Goal: Task Accomplishment & Management: Manage account settings

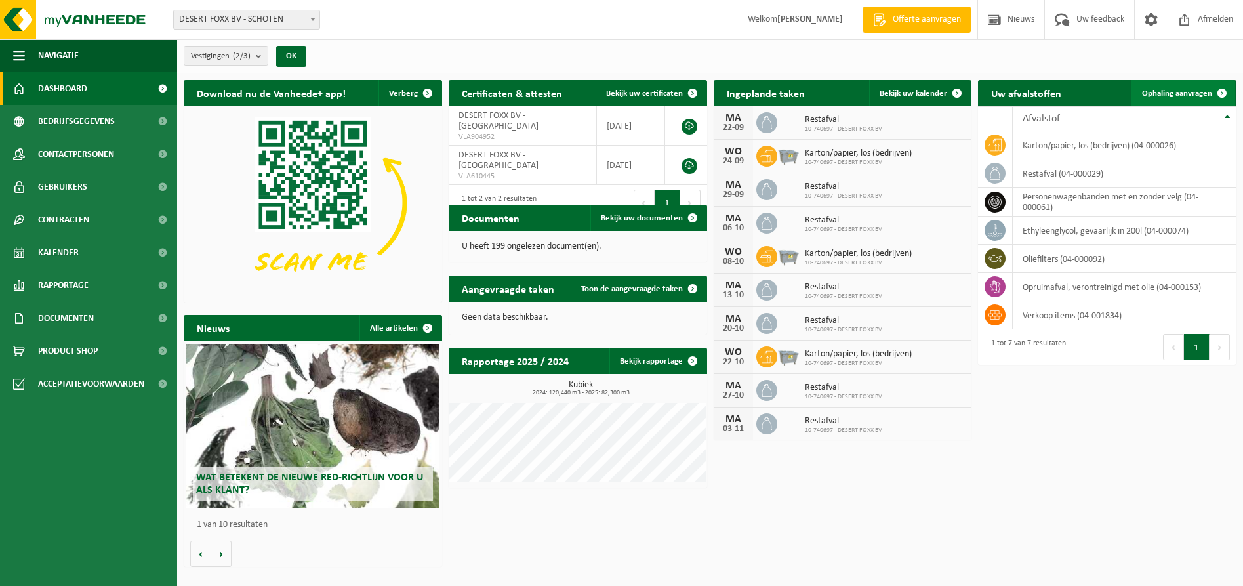
click at [1224, 90] on span at bounding box center [1221, 93] width 26 height 26
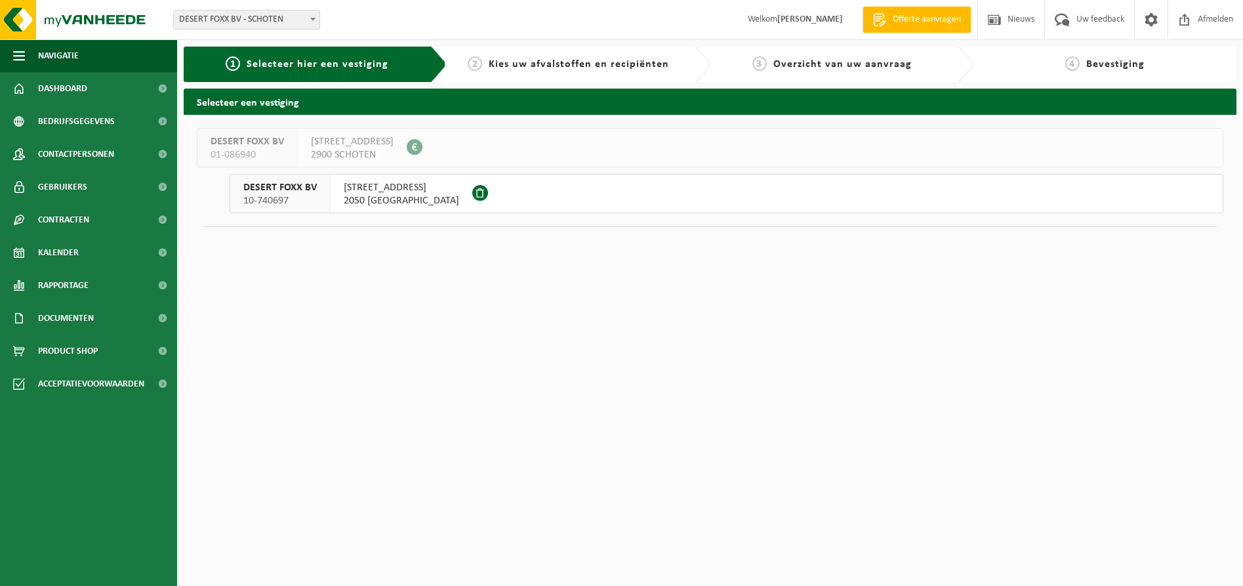
click at [274, 191] on span "DESERT FOXX BV" at bounding box center [279, 187] width 73 height 13
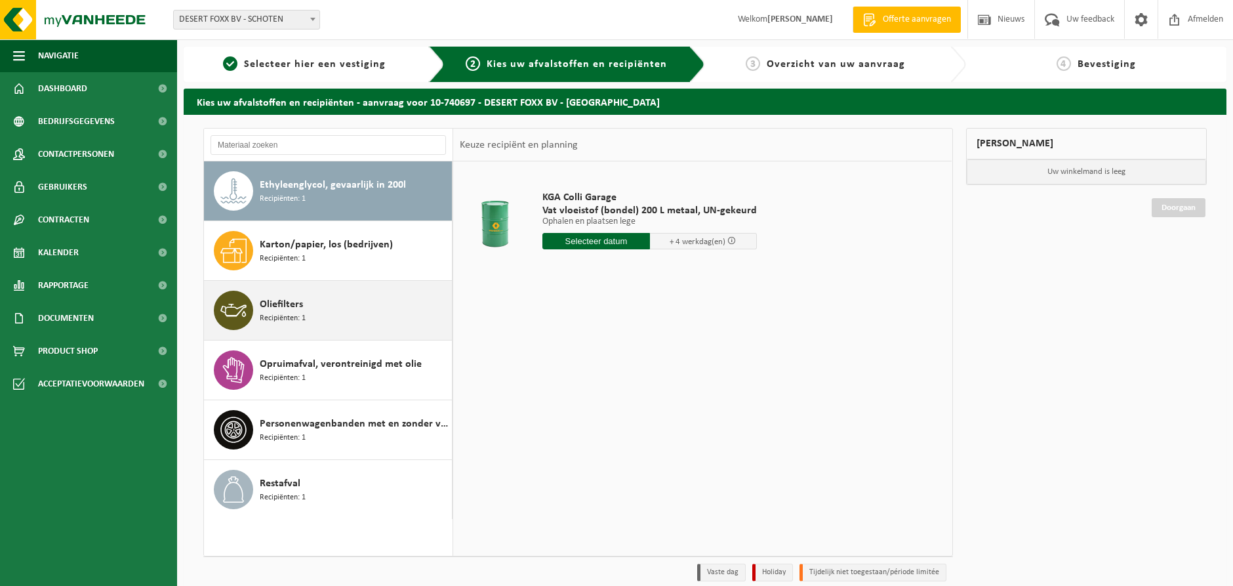
click at [285, 307] on span "Oliefilters" at bounding box center [281, 304] width 43 height 16
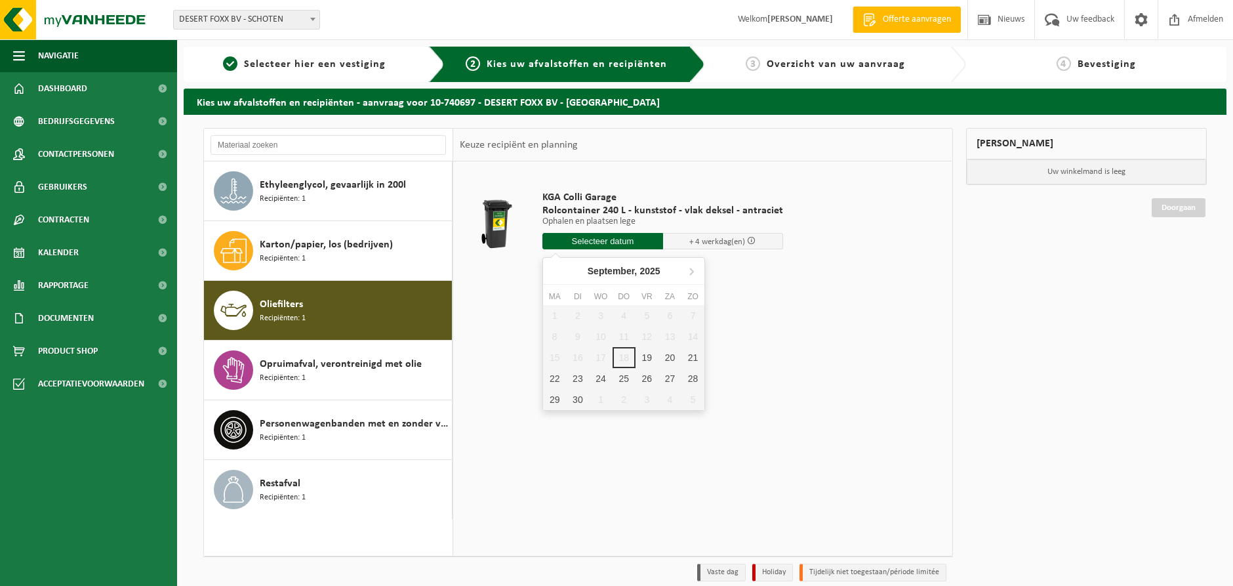
click at [599, 241] on input "text" at bounding box center [602, 241] width 121 height 16
click at [648, 356] on div "19" at bounding box center [646, 357] width 23 height 21
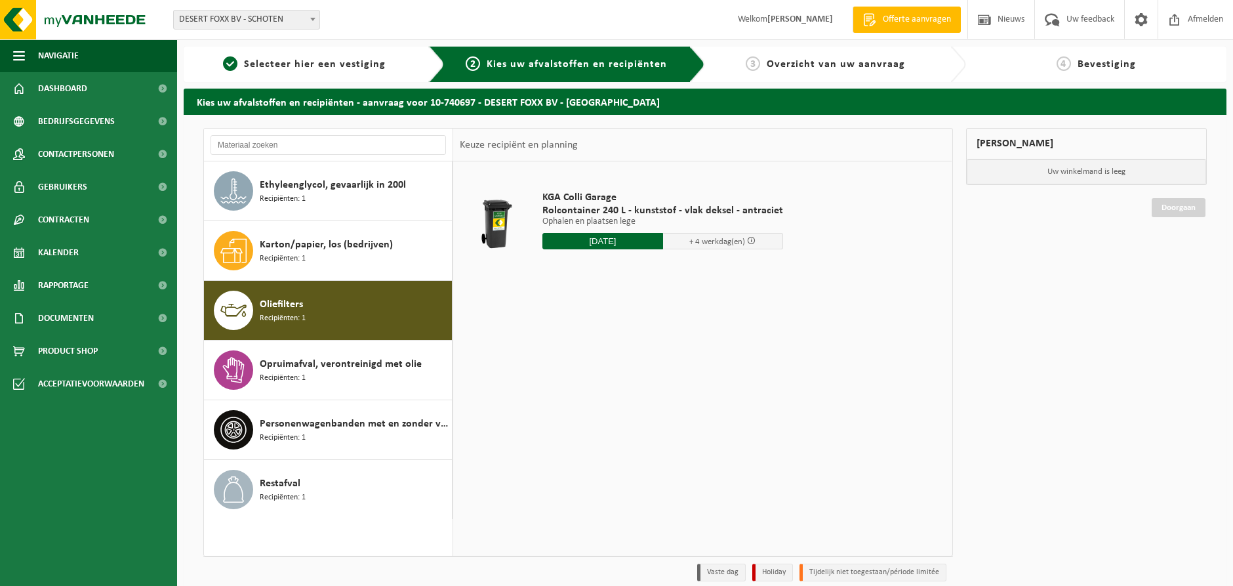
type input "Van 2025-09-19"
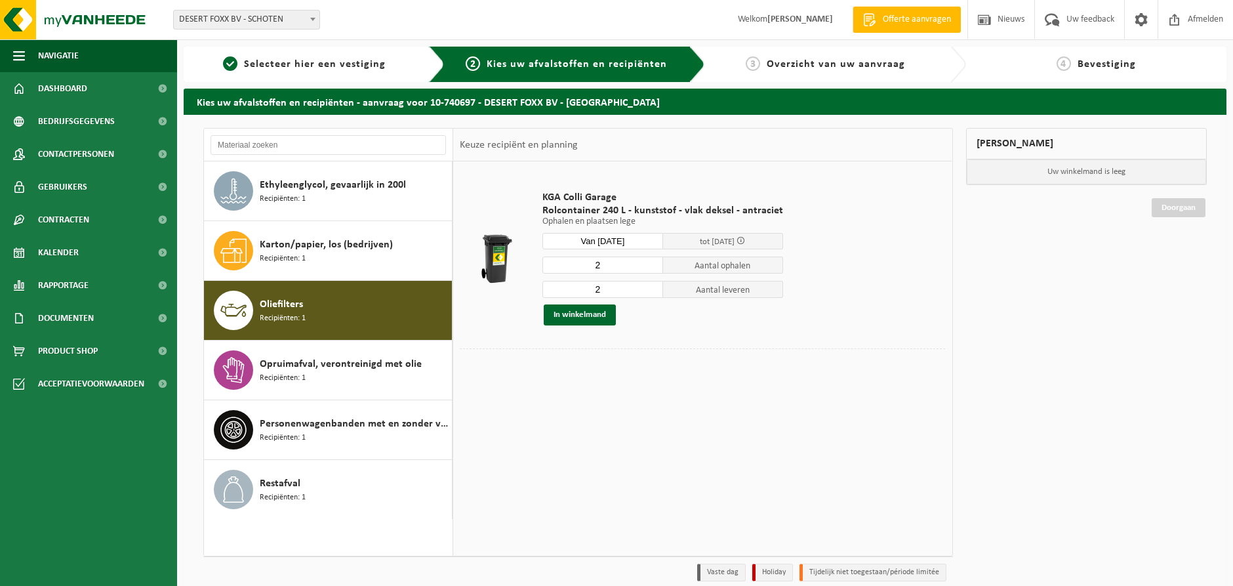
click at [611, 268] on input "2" at bounding box center [602, 264] width 121 height 17
type input "1"
click at [648, 267] on input "1" at bounding box center [602, 264] width 121 height 17
type input "1"
click at [649, 293] on input "1" at bounding box center [602, 289] width 121 height 17
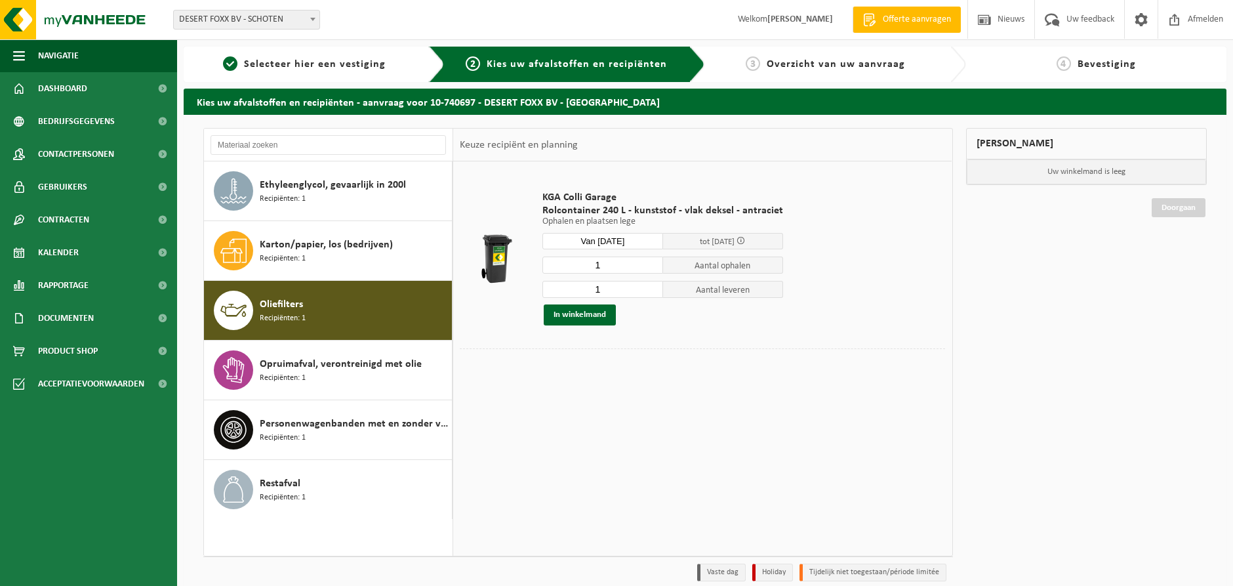
click at [652, 309] on div "In winkelmand" at bounding box center [662, 314] width 241 height 21
click at [583, 316] on button "In winkelmand" at bounding box center [580, 314] width 72 height 21
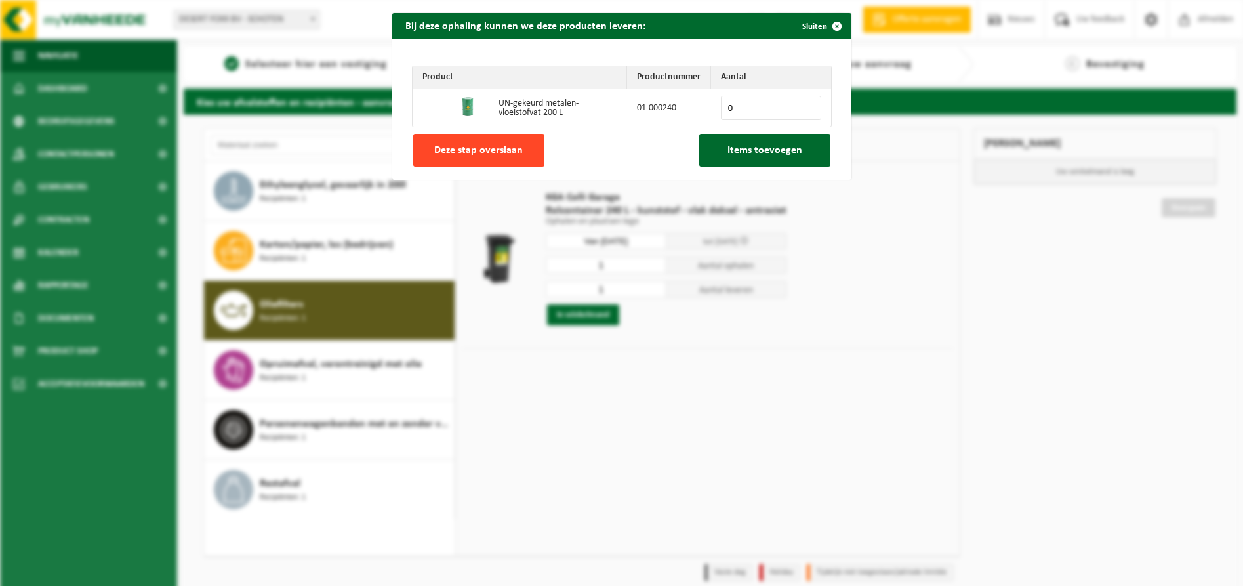
click at [505, 148] on span "Deze stap overslaan" at bounding box center [478, 150] width 89 height 10
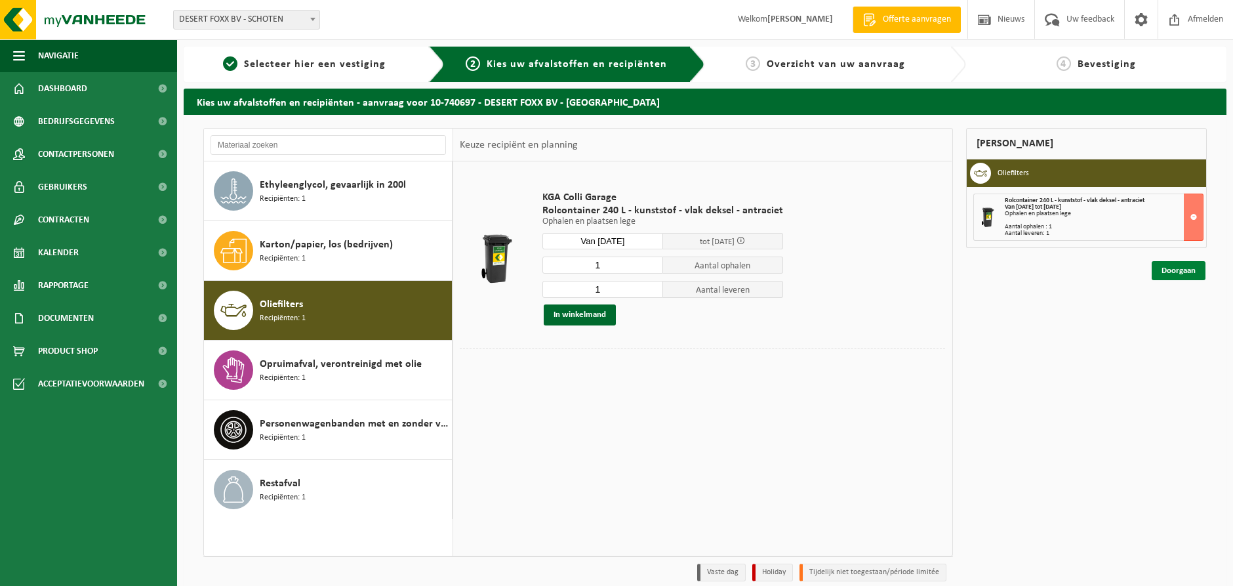
click at [1176, 272] on link "Doorgaan" at bounding box center [1178, 270] width 54 height 19
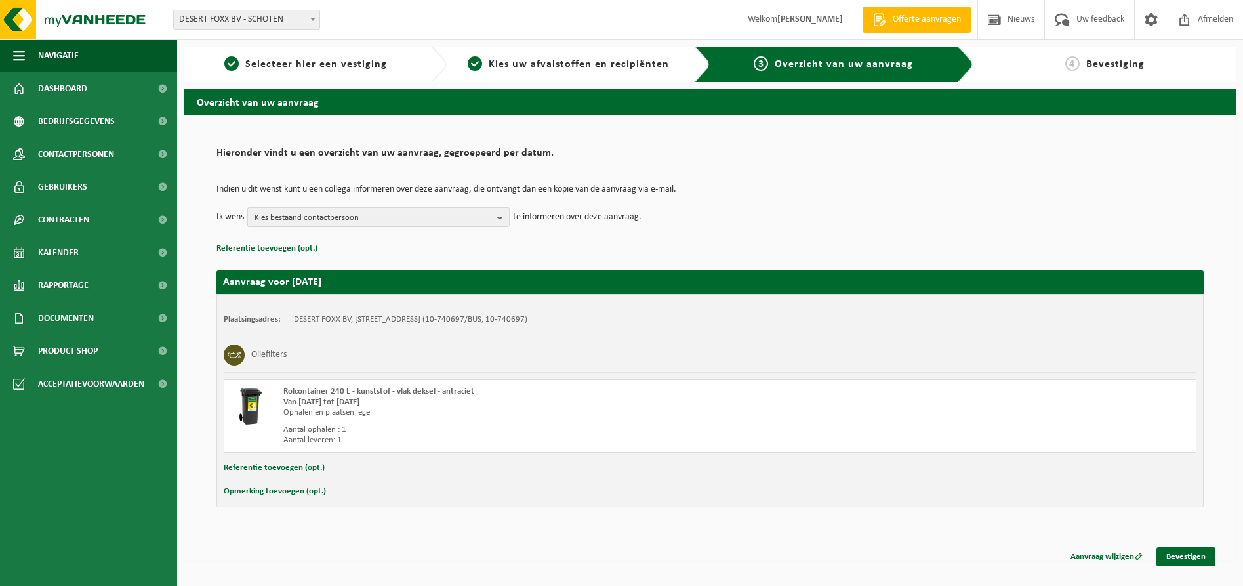
click at [489, 218] on span "Kies bestaand contactpersoon" at bounding box center [372, 218] width 237 height 20
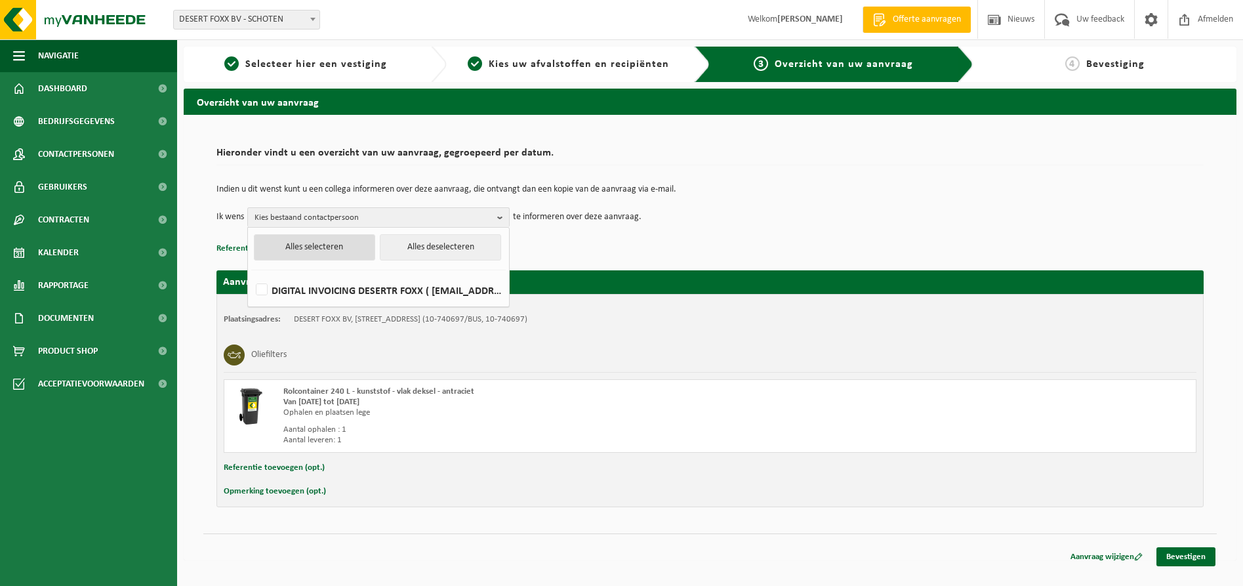
click at [321, 250] on button "Alles selecteren" at bounding box center [314, 247] width 121 height 26
click at [551, 251] on p "Referentie toevoegen (opt.)" at bounding box center [709, 248] width 987 height 17
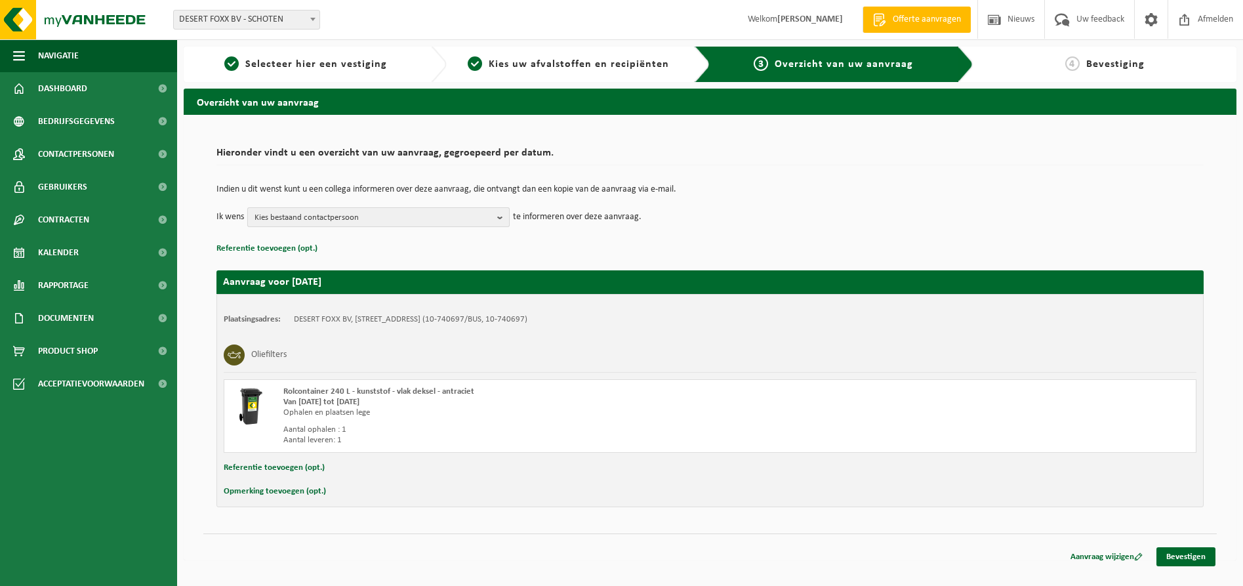
click at [500, 220] on b "button" at bounding box center [503, 217] width 12 height 18
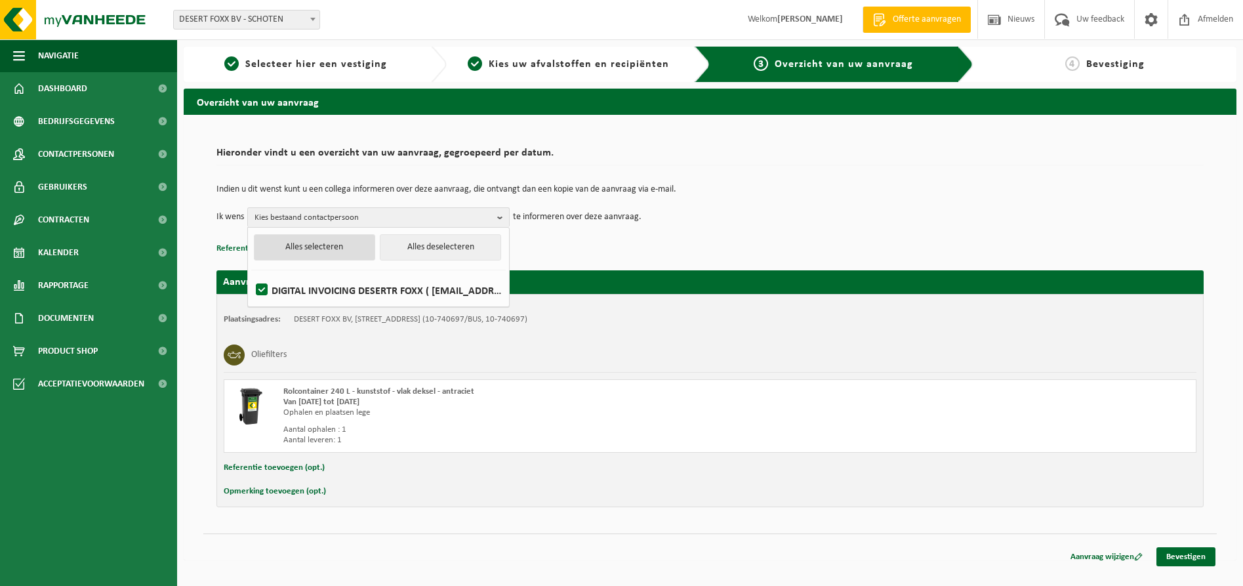
click at [331, 254] on button "Alles selecteren" at bounding box center [314, 247] width 121 height 26
click at [376, 288] on label "DIGITAL INVOICING DESERTR FOXX ( office@desert-foxx.com )" at bounding box center [377, 290] width 249 height 20
click at [251, 273] on input "DIGITAL INVOICING DESERTR FOXX ( office@desert-foxx.com )" at bounding box center [250, 273] width 1 height 1
click at [376, 288] on label "DIGITAL INVOICING DESERTR FOXX ( office@desert-foxx.com )" at bounding box center [377, 290] width 249 height 20
click at [251, 273] on input "DIGITAL INVOICING DESERTR FOXX ( office@desert-foxx.com )" at bounding box center [250, 273] width 1 height 1
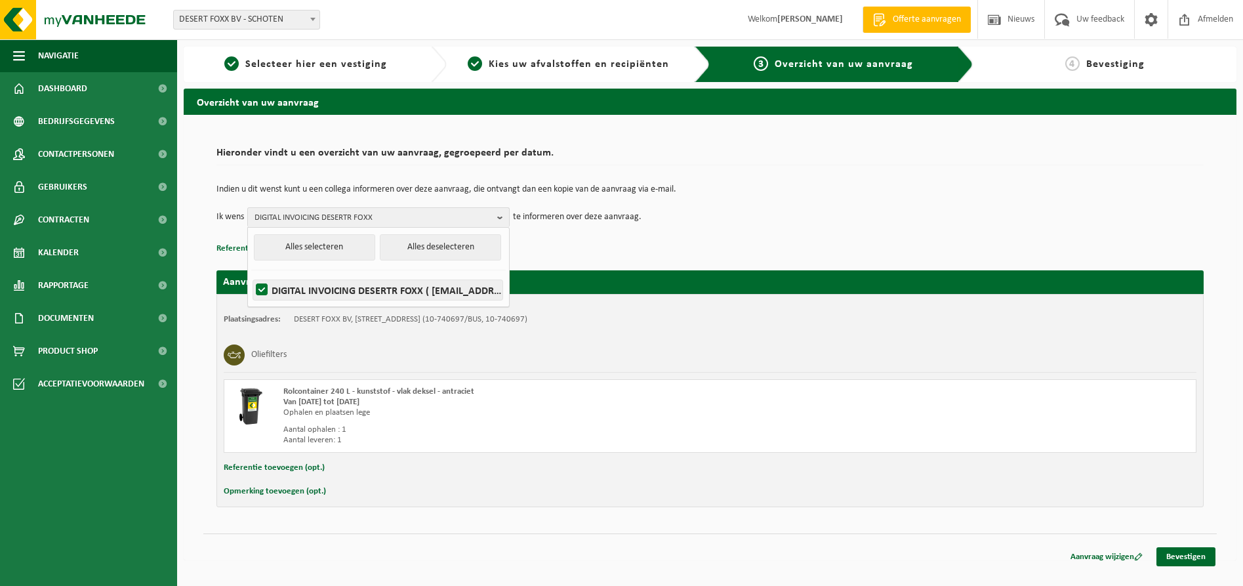
click at [376, 288] on label "DIGITAL INVOICING DESERTR FOXX ( office@desert-foxx.com )" at bounding box center [377, 290] width 249 height 20
click at [251, 273] on input "DIGITAL INVOICING DESERTR FOXX ( office@desert-foxx.com )" at bounding box center [250, 273] width 1 height 1
click at [376, 288] on label "DIGITAL INVOICING DESERTR FOXX ( office@desert-foxx.com )" at bounding box center [377, 290] width 249 height 20
click at [251, 273] on input "DIGITAL INVOICING DESERTR FOXX ( office@desert-foxx.com )" at bounding box center [250, 273] width 1 height 1
checkbox input "true"
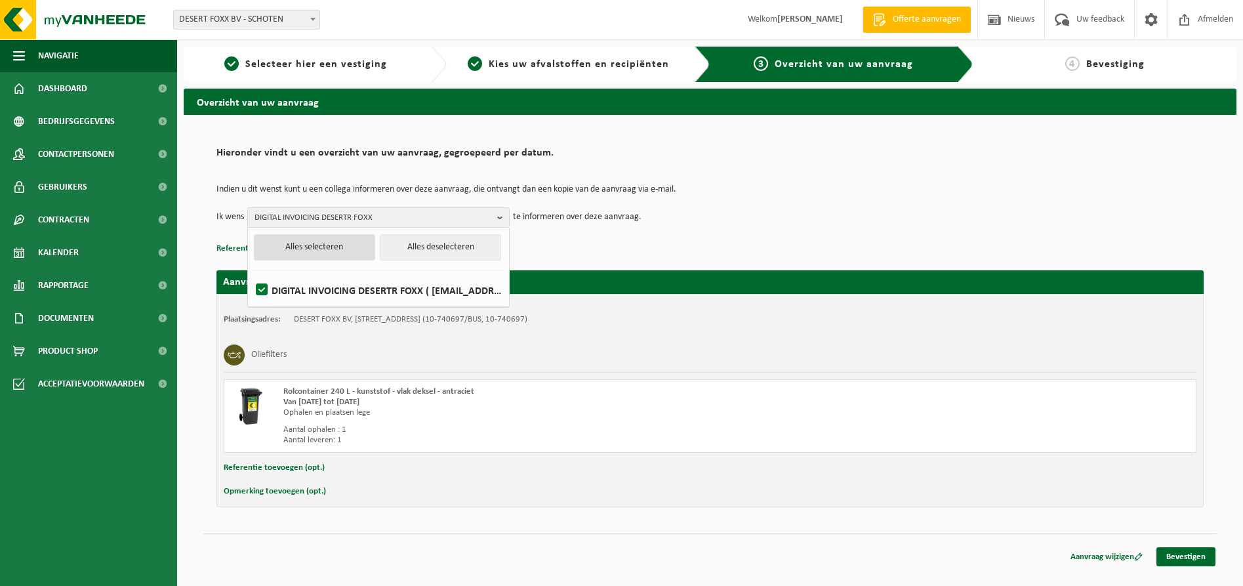
click at [351, 251] on button "Alles selecteren" at bounding box center [314, 247] width 121 height 26
click at [459, 224] on span "DIGITAL INVOICING DESERTR FOXX" at bounding box center [372, 218] width 237 height 20
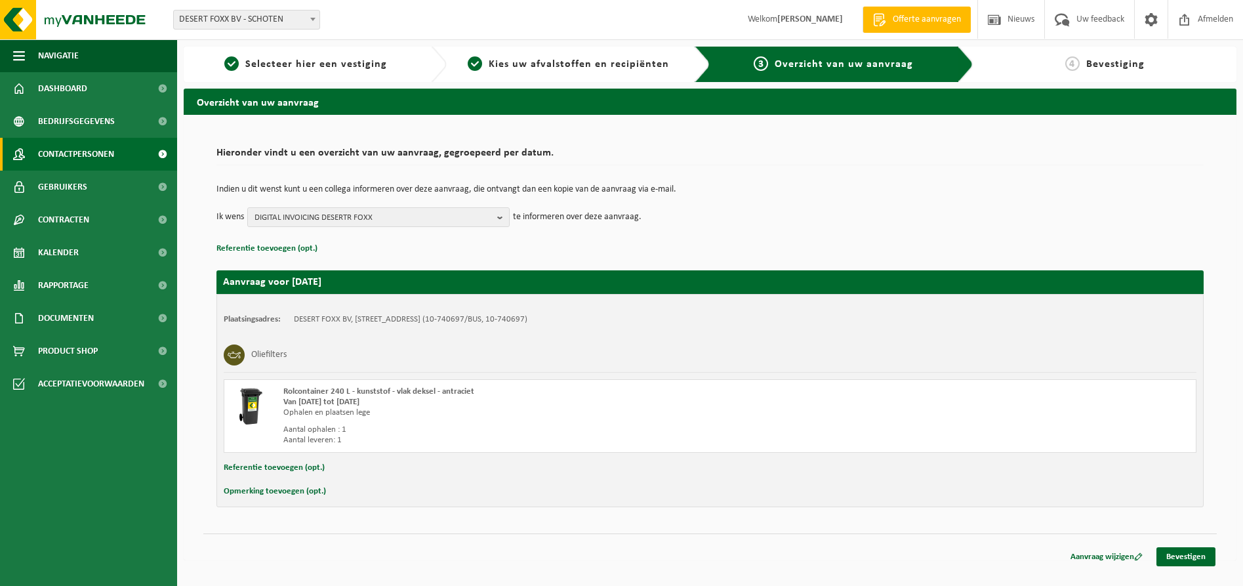
click at [90, 157] on span "Contactpersonen" at bounding box center [76, 154] width 76 height 33
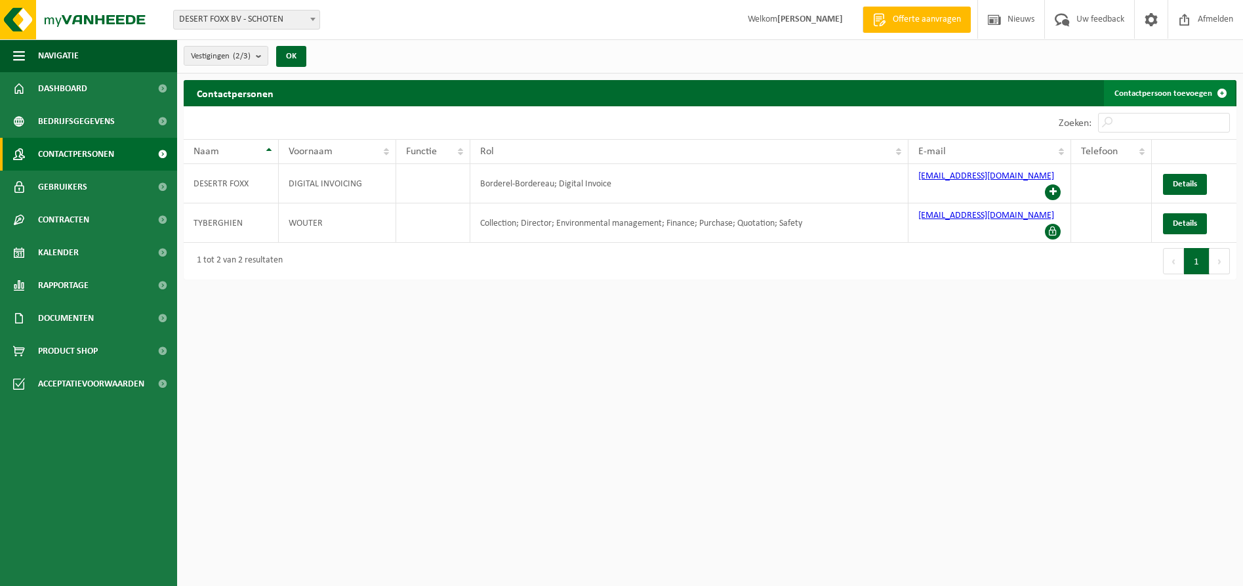
click at [1152, 92] on link "Contactpersoon toevoegen" at bounding box center [1169, 93] width 131 height 26
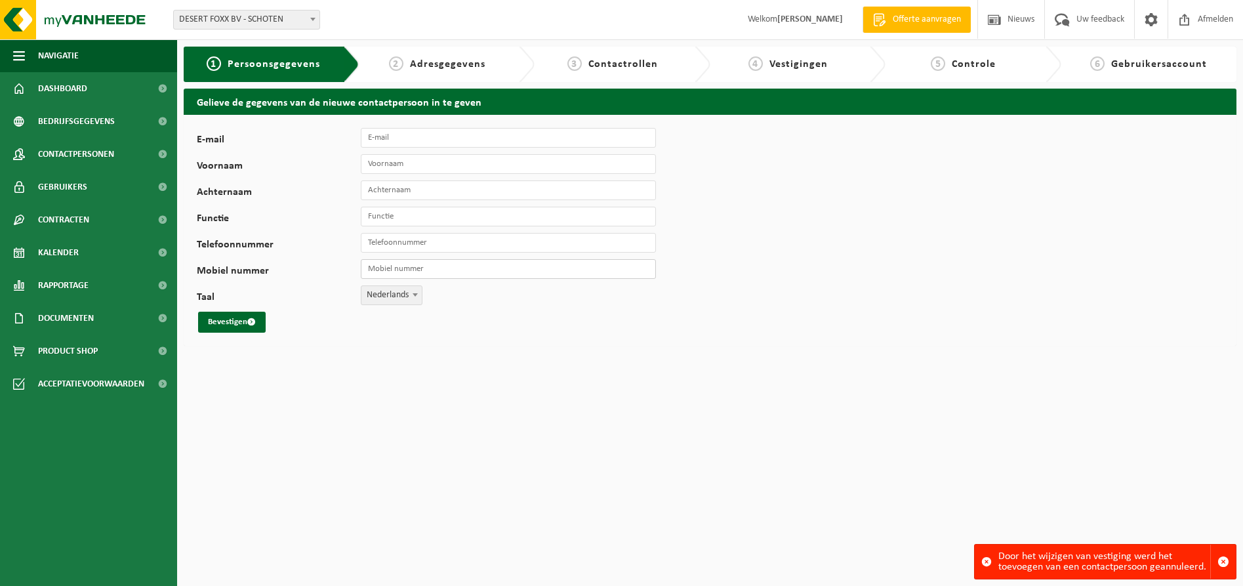
click at [384, 266] on input "Mobiel nummer" at bounding box center [508, 269] width 295 height 20
type input "+32 476 39 38 01"
click at [406, 139] on input "E-mail" at bounding box center [508, 138] width 295 height 20
type input "dirk@desert-foxx.com"
click at [405, 165] on input "Voornaam" at bounding box center [508, 164] width 295 height 20
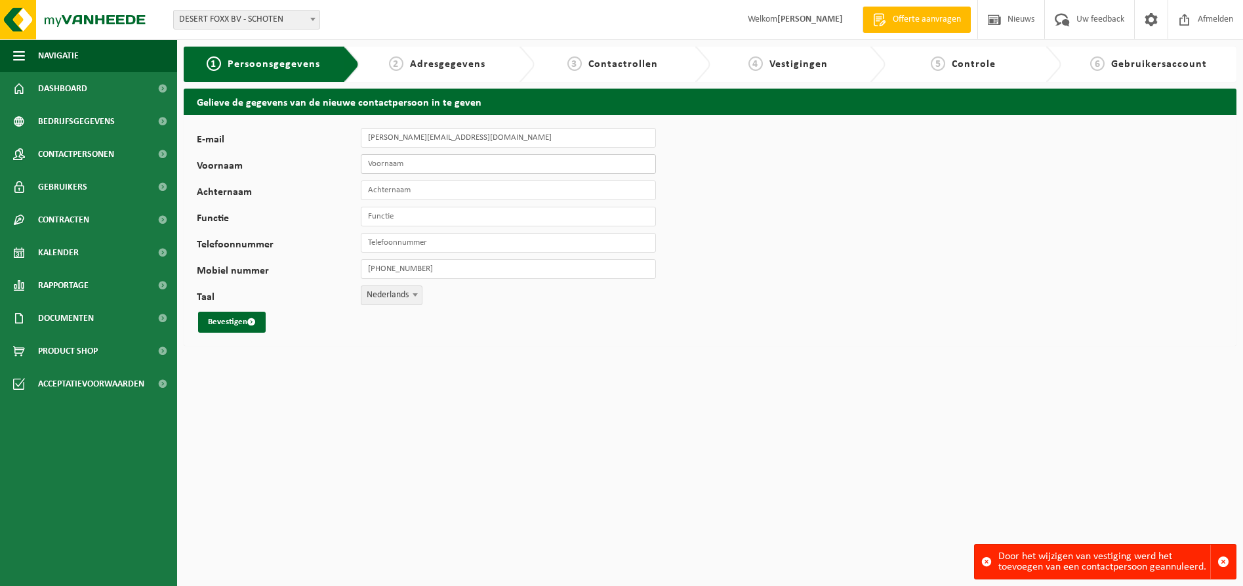
type input "wouter"
type input "Tyberghien"
click at [408, 218] on input "Functie" at bounding box center [508, 217] width 295 height 20
click at [441, 243] on input "+32 475 85 43 93" at bounding box center [508, 243] width 295 height 20
type input "+"
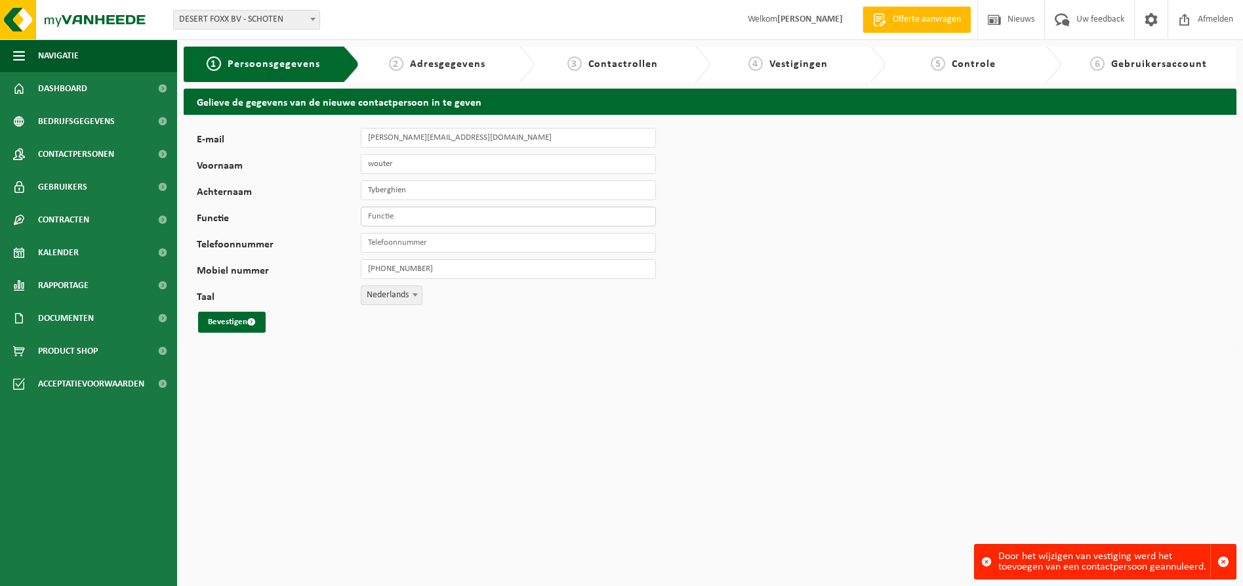
click at [386, 217] on input "Functie" at bounding box center [508, 217] width 295 height 20
type input "magazijnier"
click at [258, 320] on button "Bevestigen" at bounding box center [232, 321] width 68 height 21
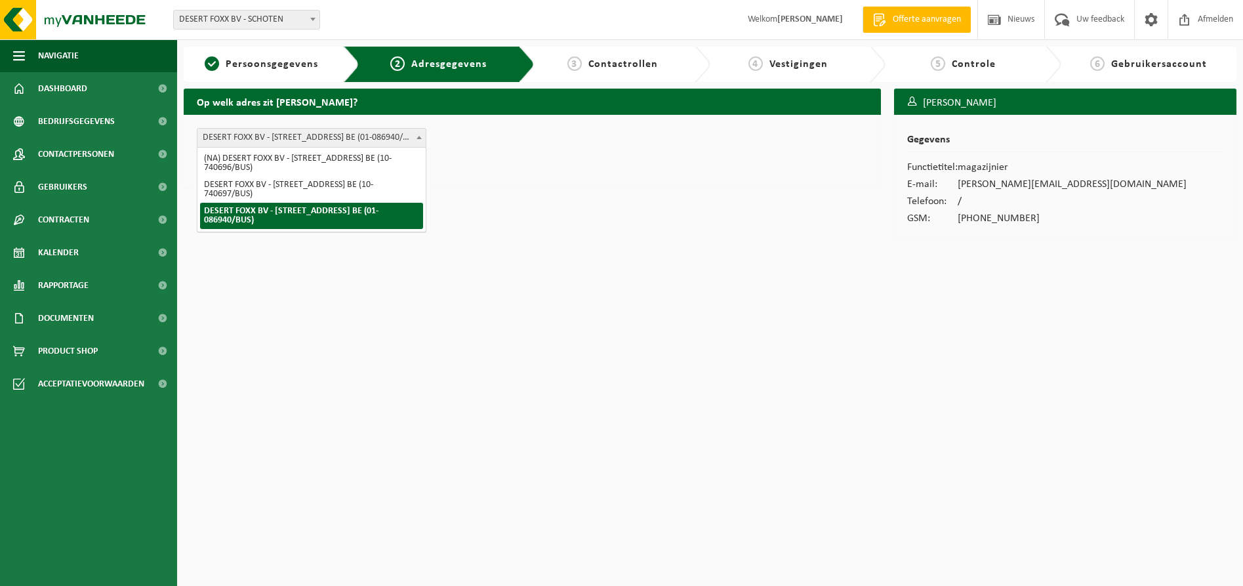
click at [344, 146] on span "DESERT FOXX BV - [STREET_ADDRESS] BE (01-086940/BUS)" at bounding box center [311, 138] width 228 height 18
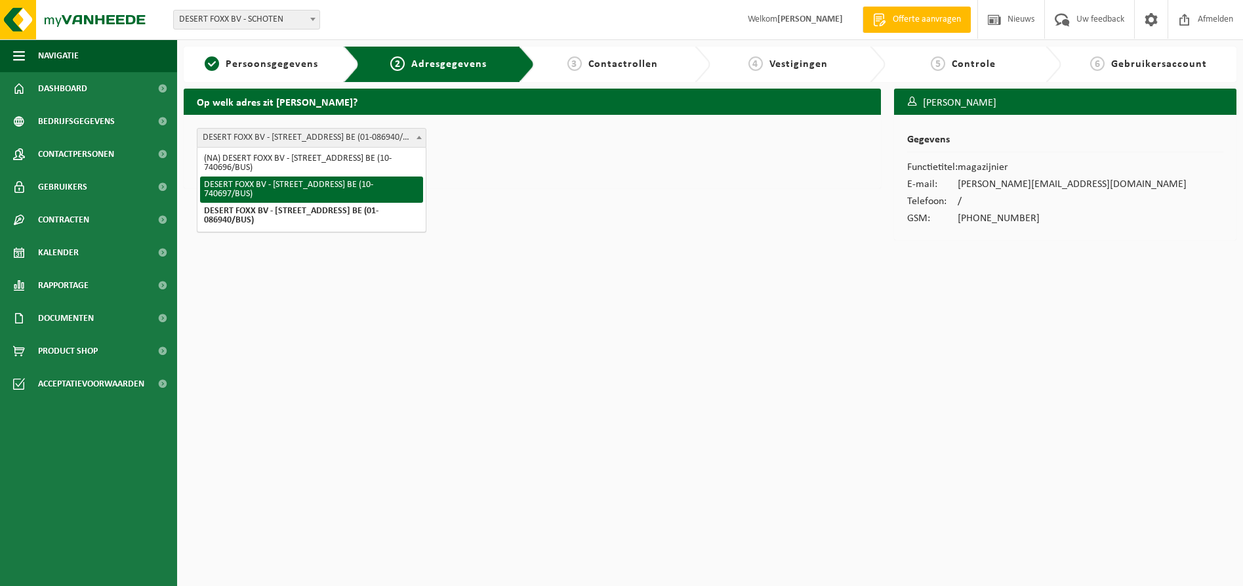
select select "32486"
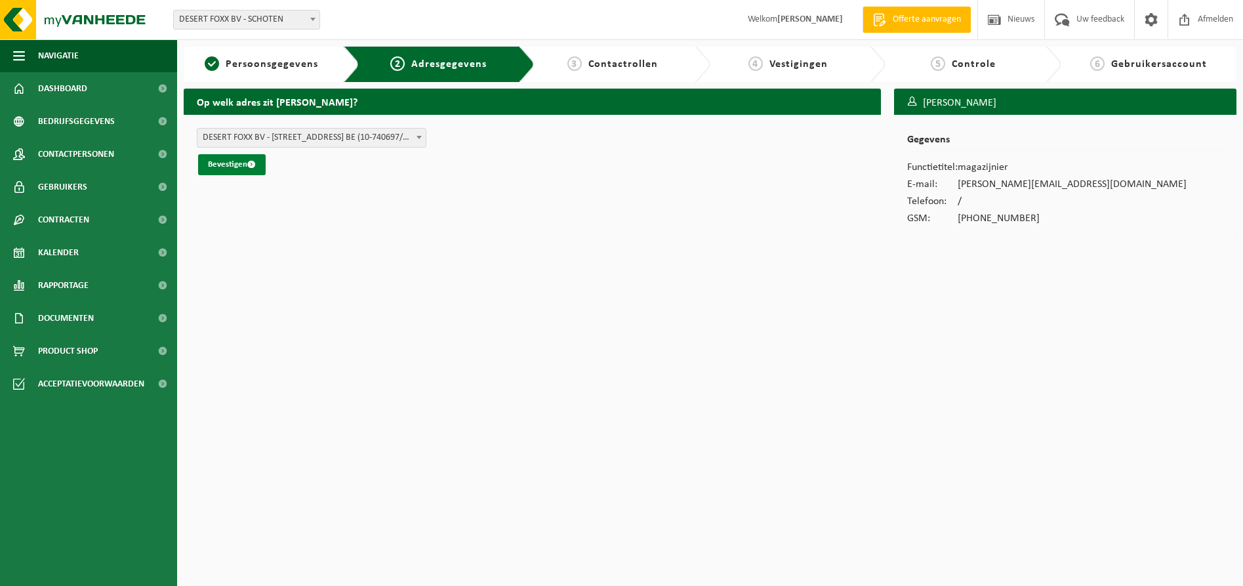
click at [228, 163] on button "Bevestigen" at bounding box center [232, 164] width 68 height 21
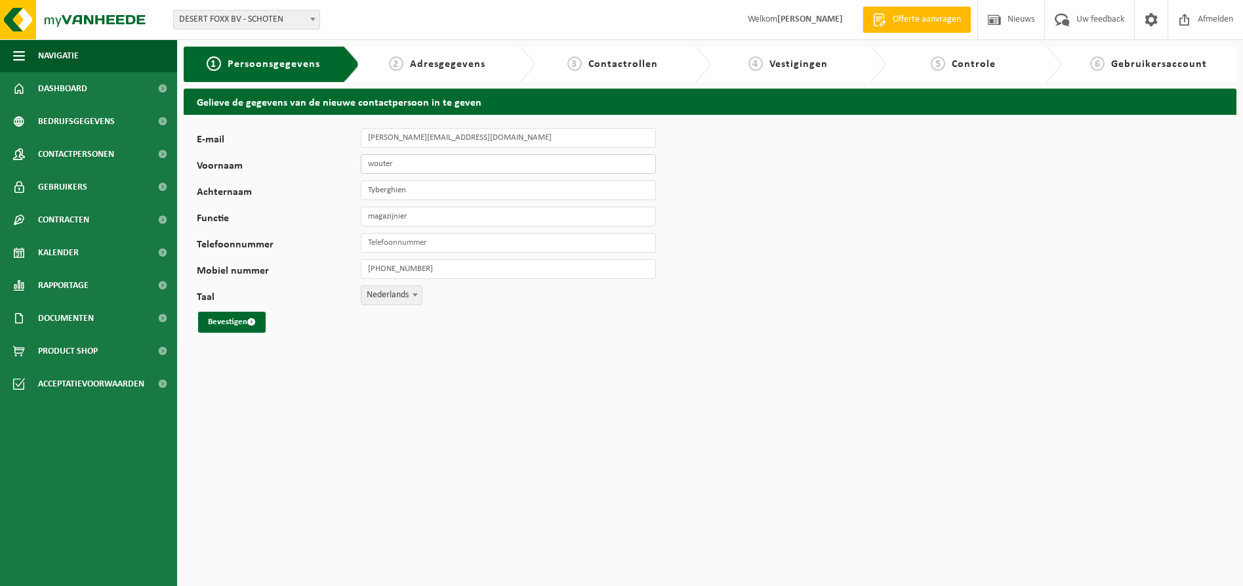
click at [422, 169] on input "wouter" at bounding box center [508, 164] width 295 height 20
type input "w"
type input "Dirk"
click at [413, 191] on input "Tyberghien" at bounding box center [508, 190] width 295 height 20
type input "T"
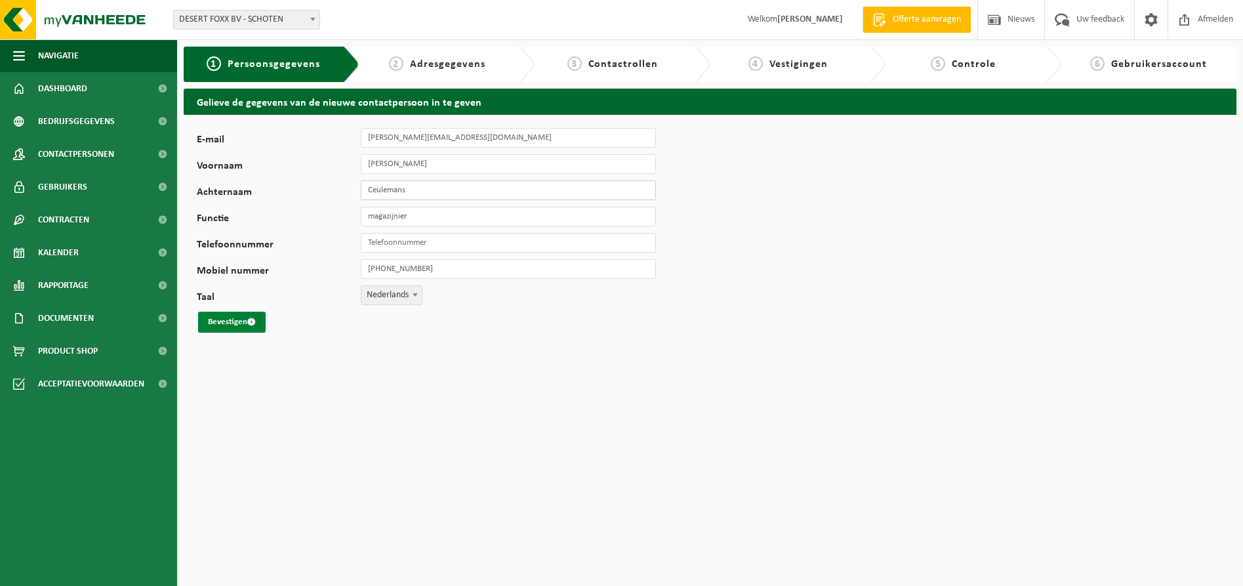
type input "Ceulemans"
click at [240, 323] on button "Bevestigen" at bounding box center [232, 321] width 68 height 21
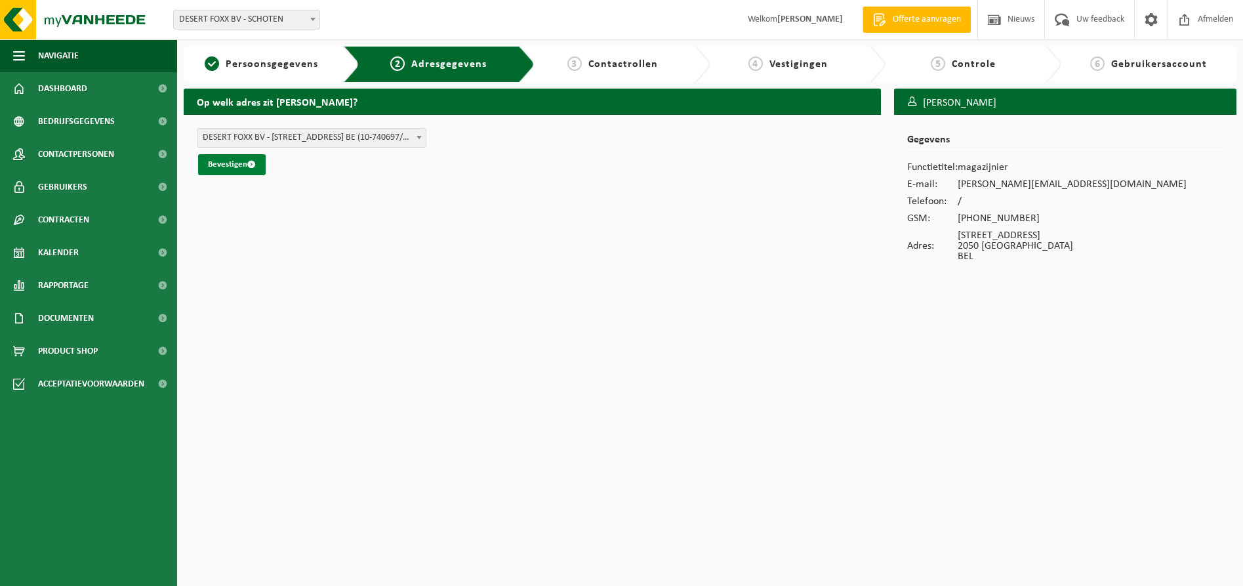
click at [249, 165] on span "submit" at bounding box center [251, 164] width 9 height 9
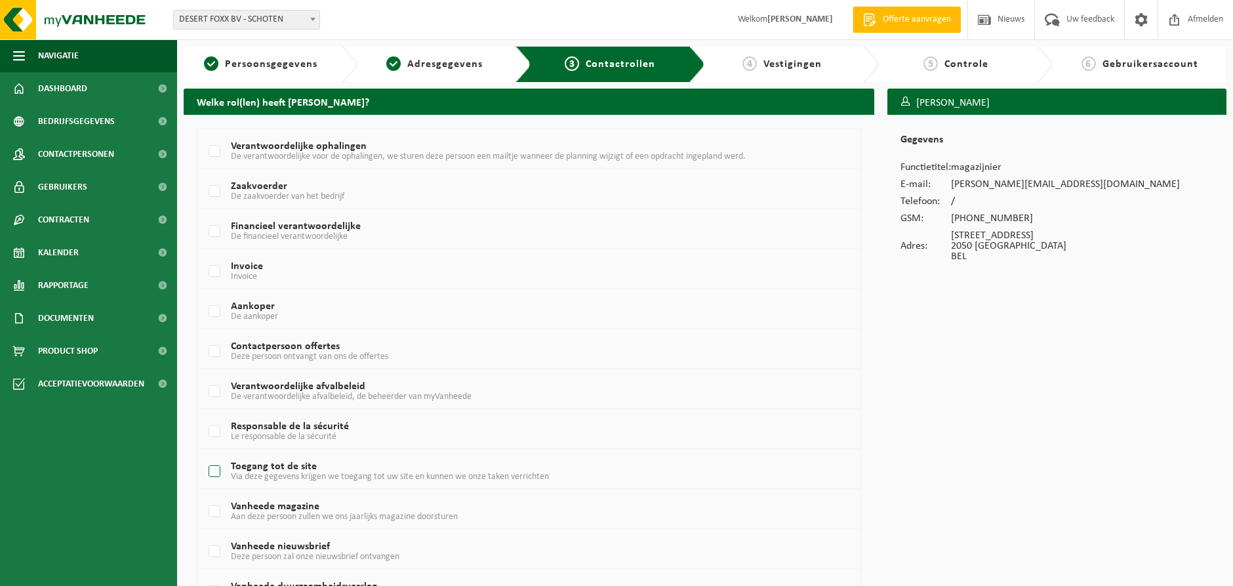
click at [211, 474] on label "Toegang tot de site Via deze gegevens krijgen we toegang tot uw site en kunnen …" at bounding box center [501, 472] width 591 height 20
click at [204, 455] on input "Toegang tot de site Via deze gegevens krijgen we toegang tot uw site en kunnen …" at bounding box center [203, 454] width 1 height 1
checkbox input "true"
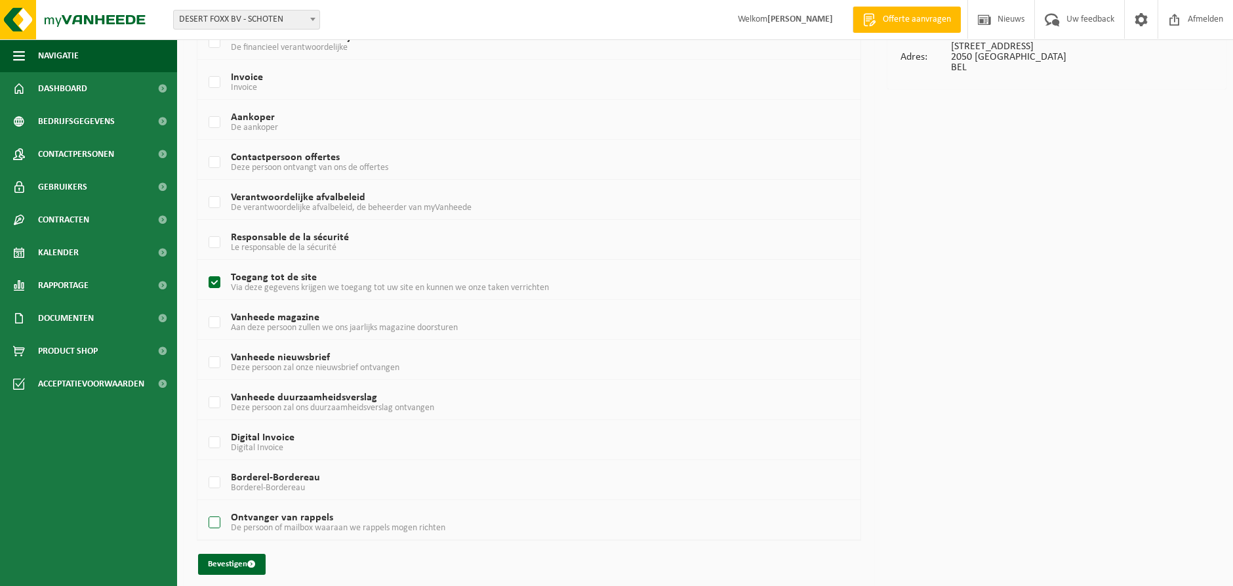
scroll to position [197, 0]
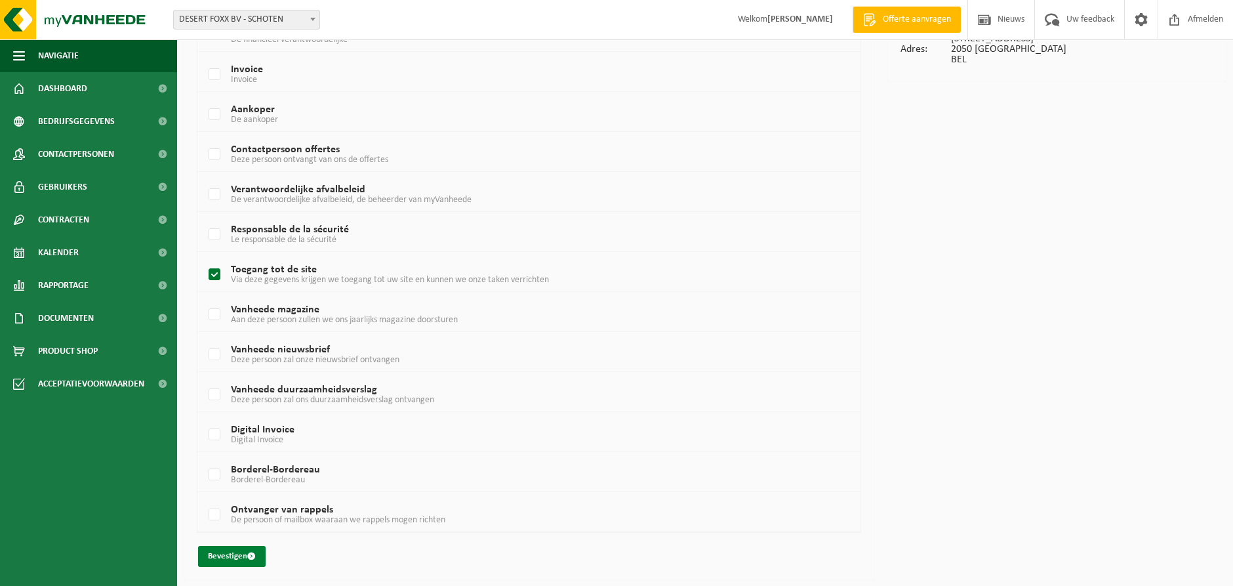
click at [241, 559] on button "Bevestigen" at bounding box center [232, 556] width 68 height 21
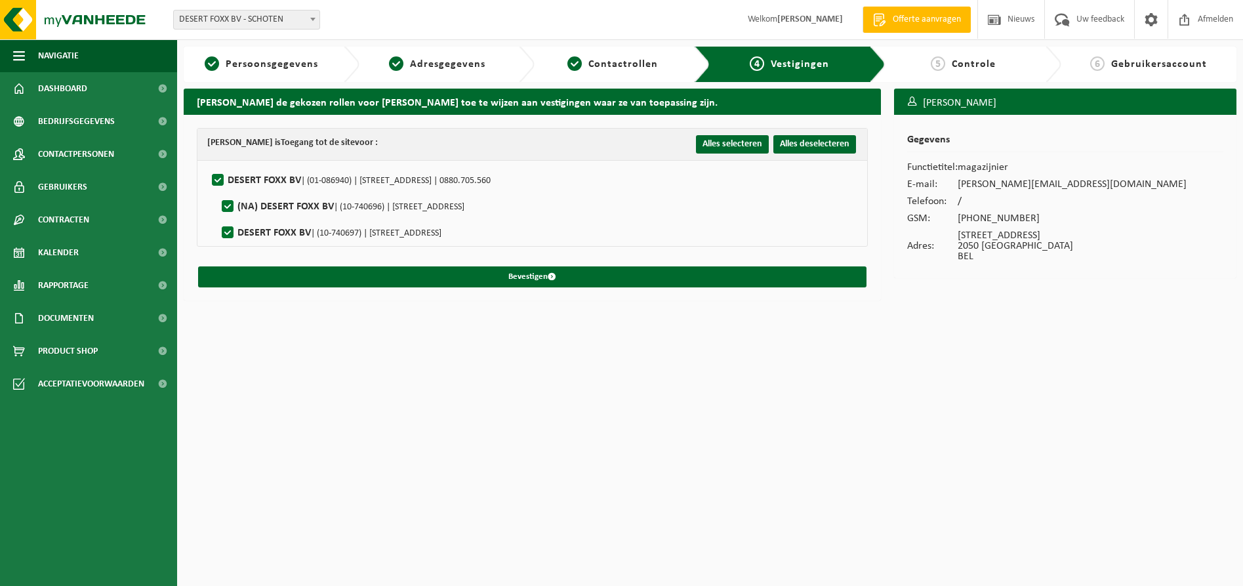
click at [216, 178] on label"] "DESERT FOXX BV | (01-086940) | ZILVERSTRAAT 33, 2900 SCHOTEN | 0880.705.560" at bounding box center [349, 180] width 281 height 20
click at [207, 164] on input "DESERT FOXX BV | (01-086940) | ZILVERSTRAAT 33, 2900 SCHOTEN | 0880.705.560" at bounding box center [207, 163] width 1 height 1
checkbox input "false"
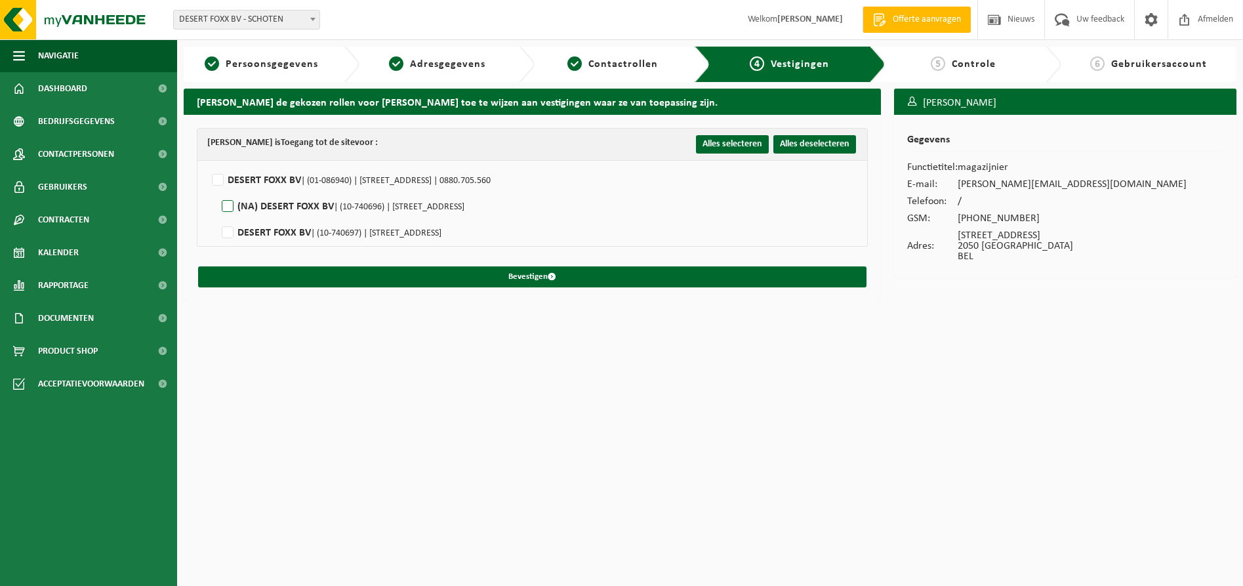
click at [229, 202] on label"] "(NA) DESERT FOXX BV | (10-740696) | WATERWILGWEG 2, 2050 ANTWERPEN" at bounding box center [341, 207] width 245 height 20
click at [217, 190] on input "(NA) DESERT FOXX BV | (10-740696) | WATERWILGWEG 2, 2050 ANTWERPEN" at bounding box center [216, 189] width 1 height 1
checkbox input "true"
click at [228, 231] on label"] "DESERT FOXX BV | (10-740697) | WATERWILGWEG 2, 2050 ANTWERPEN" at bounding box center [330, 233] width 222 height 20
click at [217, 216] on input "DESERT FOXX BV | (10-740697) | WATERWILGWEG 2, 2050 ANTWERPEN" at bounding box center [216, 216] width 1 height 1
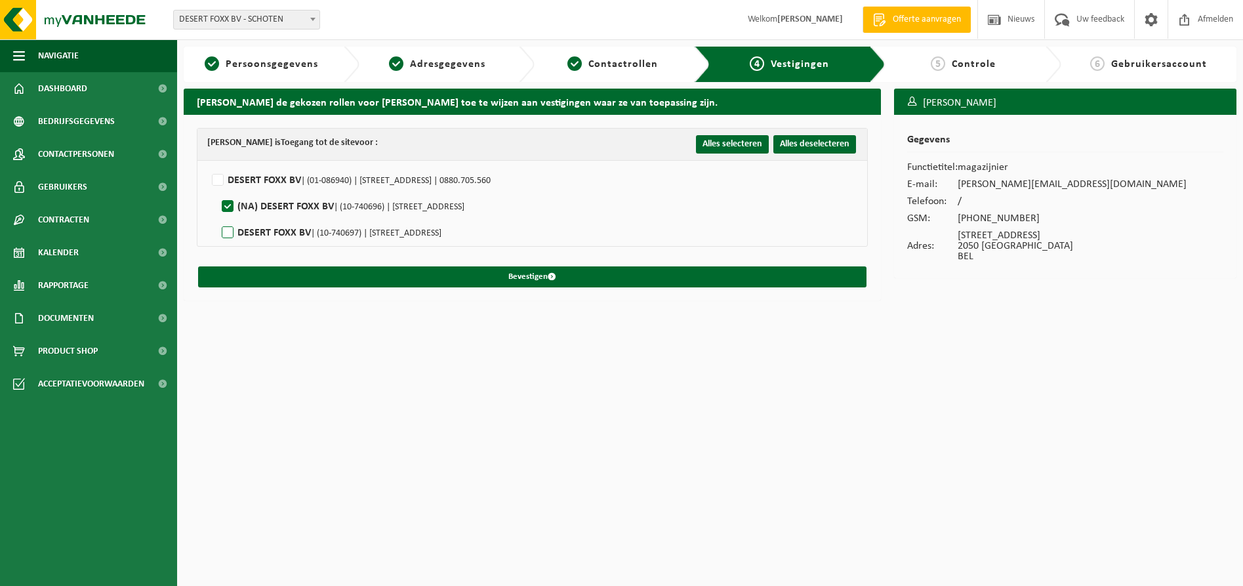
checkbox input "true"
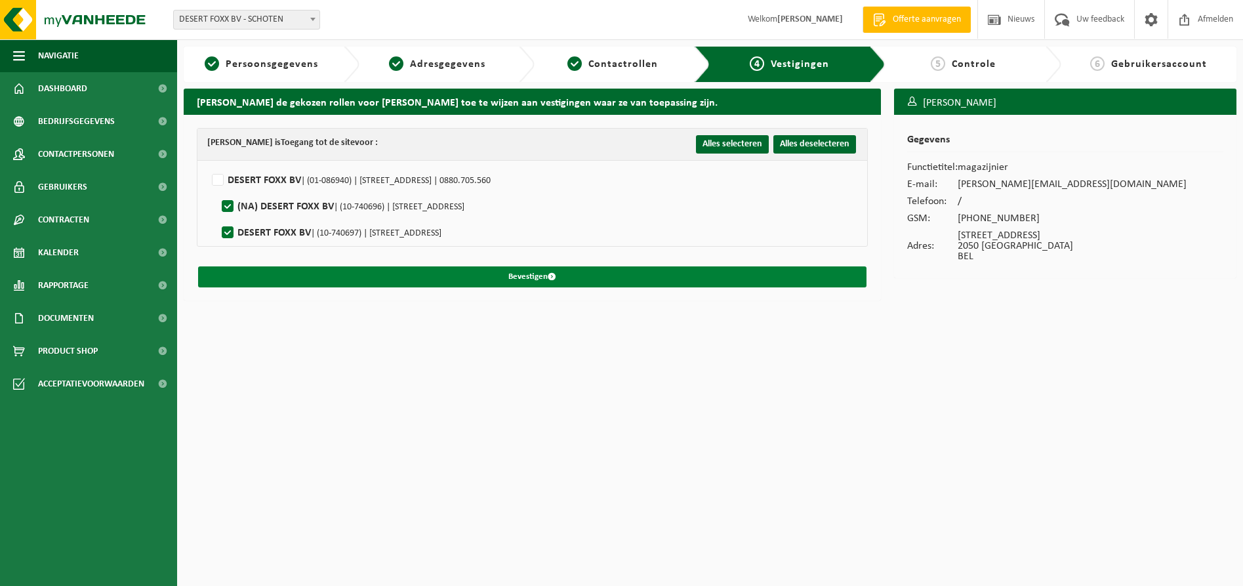
click at [507, 272] on button "Bevestigen" at bounding box center [532, 276] width 668 height 21
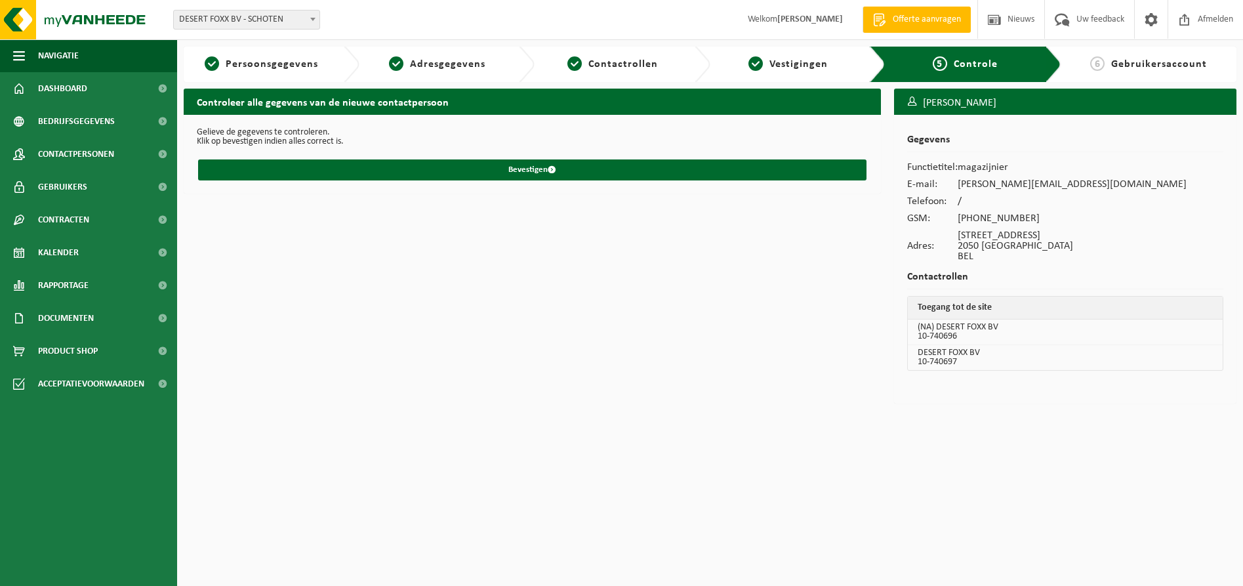
click at [308, 23] on span at bounding box center [312, 18] width 13 height 17
select select "9854"
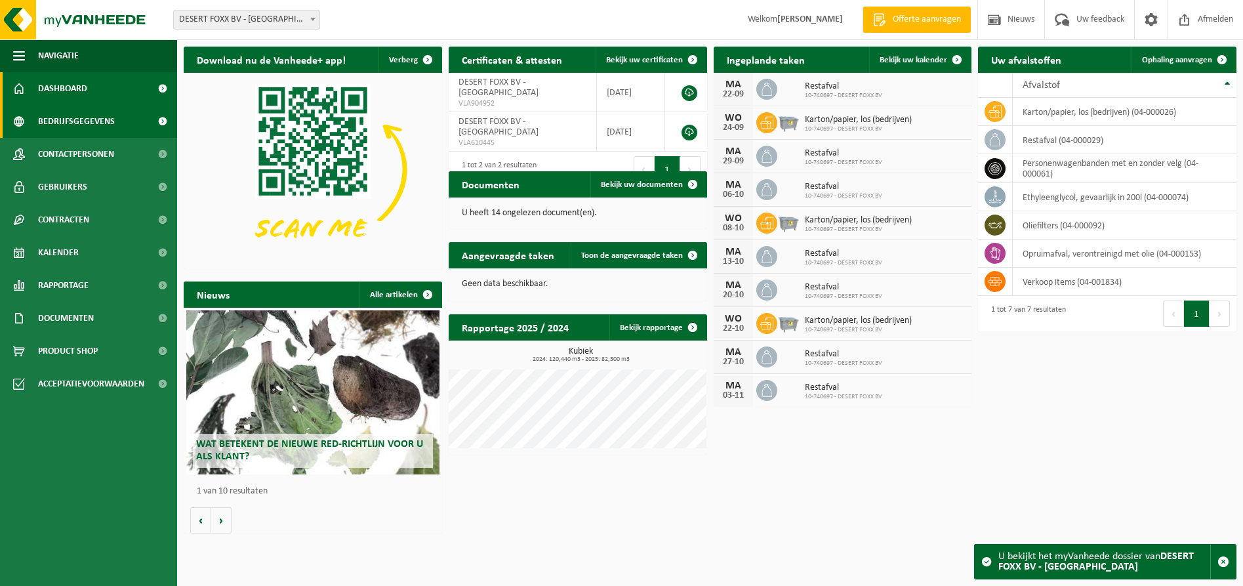
click at [110, 124] on span "Bedrijfsgegevens" at bounding box center [76, 121] width 77 height 33
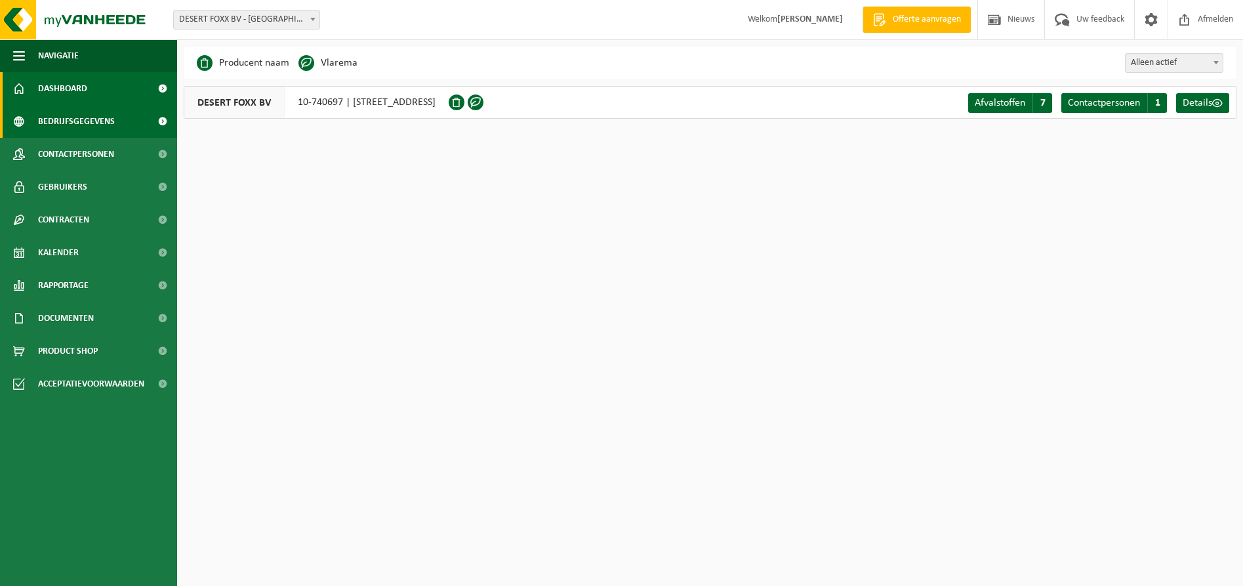
click at [96, 87] on link "Dashboard" at bounding box center [88, 88] width 177 height 33
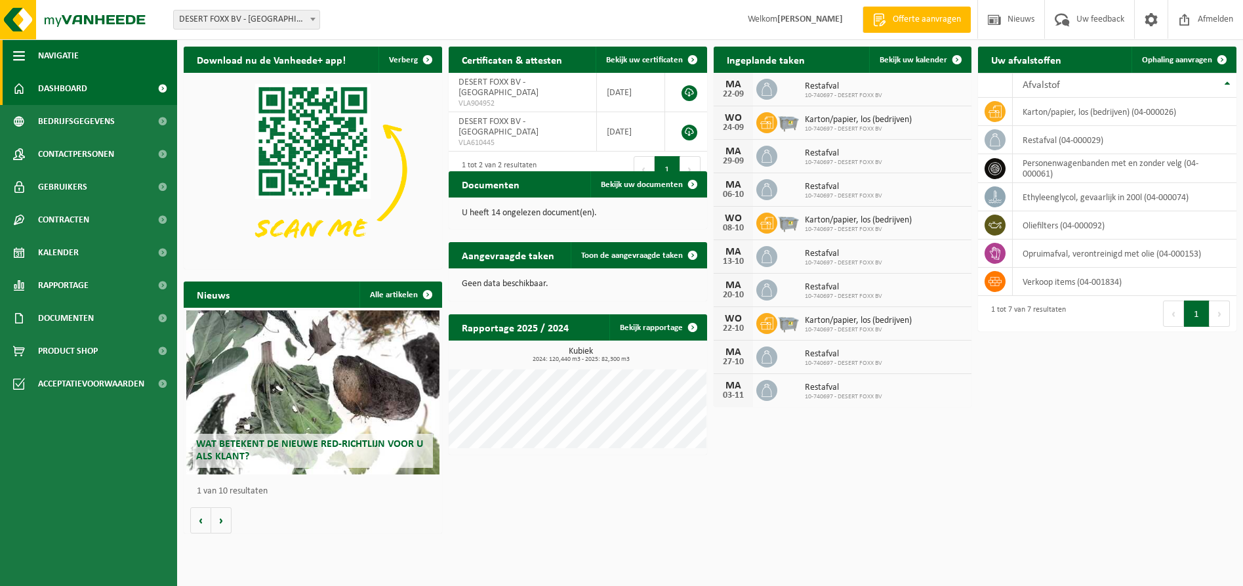
click at [22, 60] on span "button" at bounding box center [19, 55] width 12 height 33
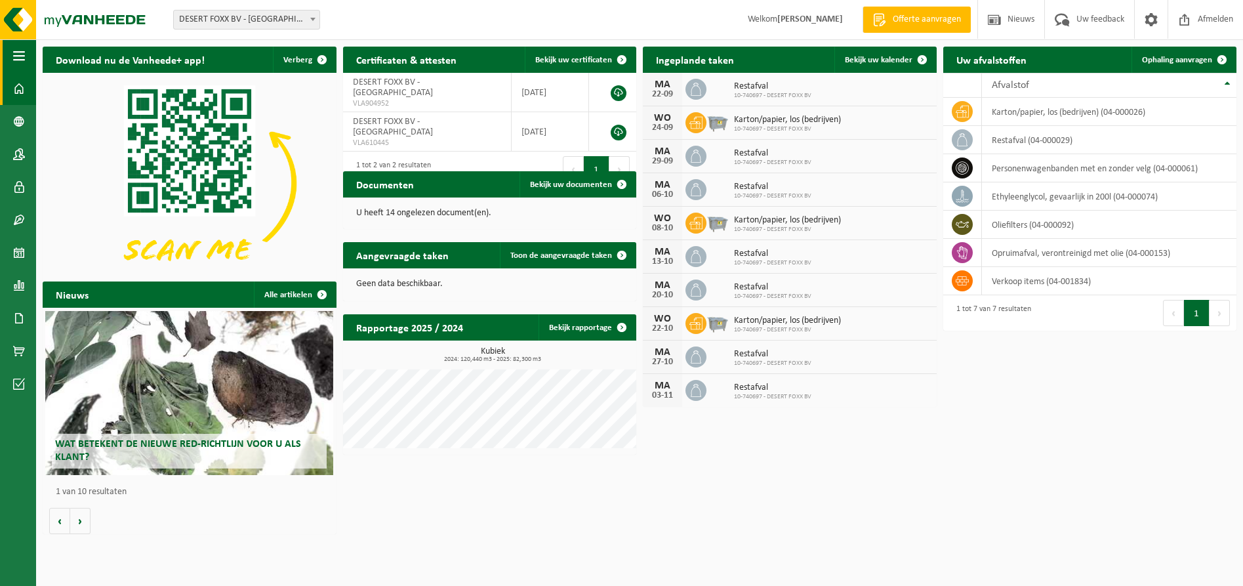
click at [22, 60] on span "button" at bounding box center [19, 55] width 12 height 33
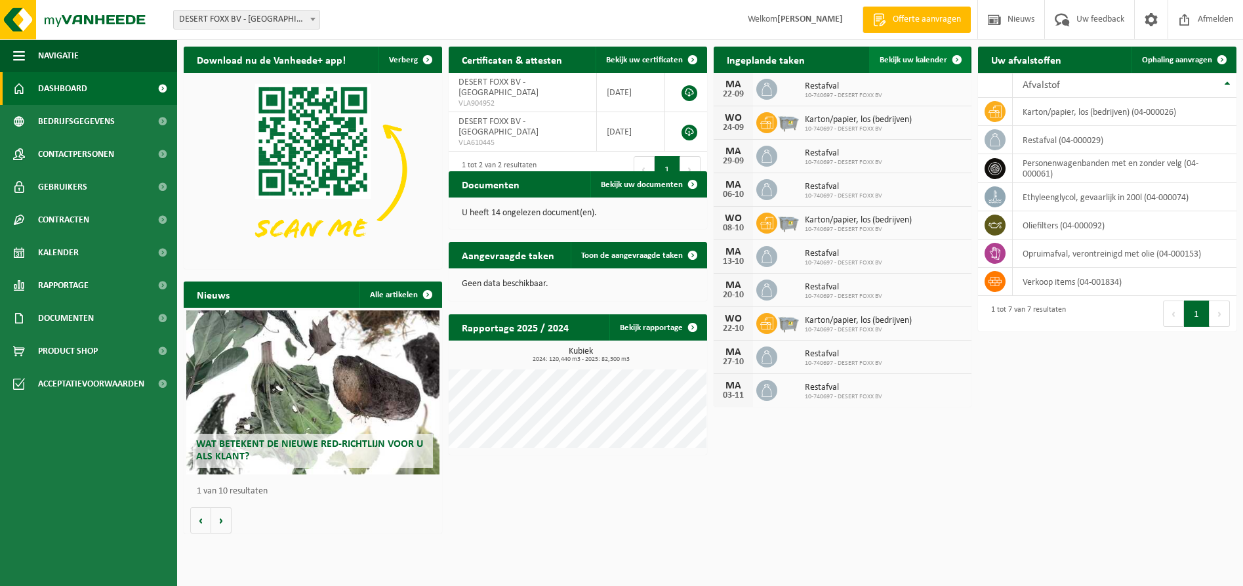
click at [953, 56] on span at bounding box center [957, 60] width 26 height 26
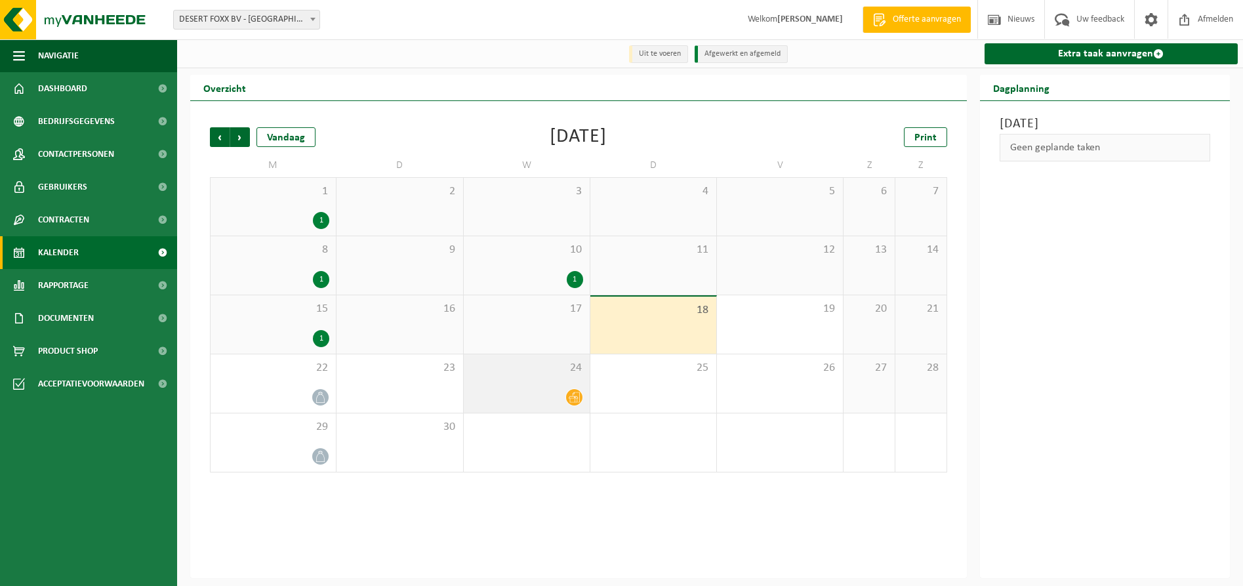
click at [562, 372] on span "24" at bounding box center [526, 368] width 113 height 14
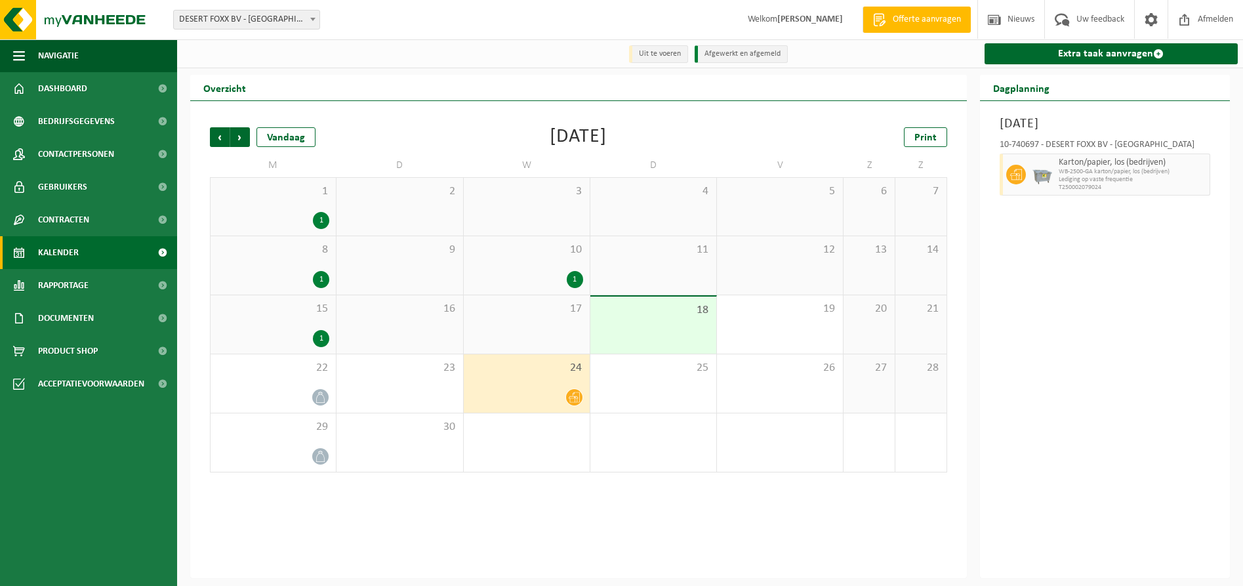
click at [639, 347] on div "18" at bounding box center [653, 324] width 126 height 57
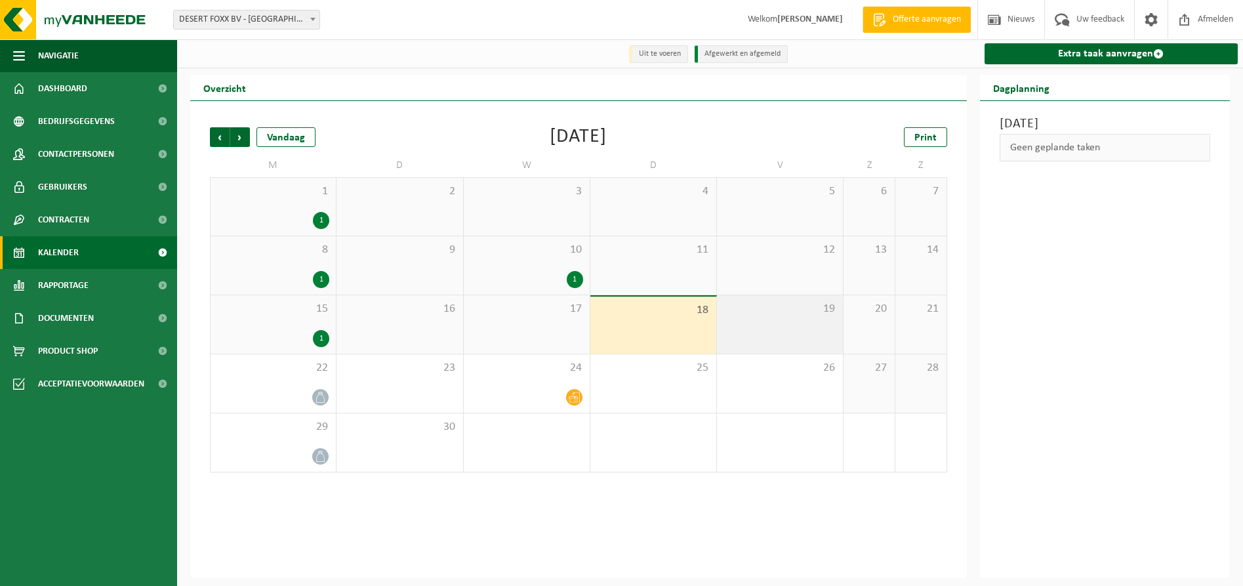
click at [765, 330] on div "19" at bounding box center [780, 324] width 126 height 58
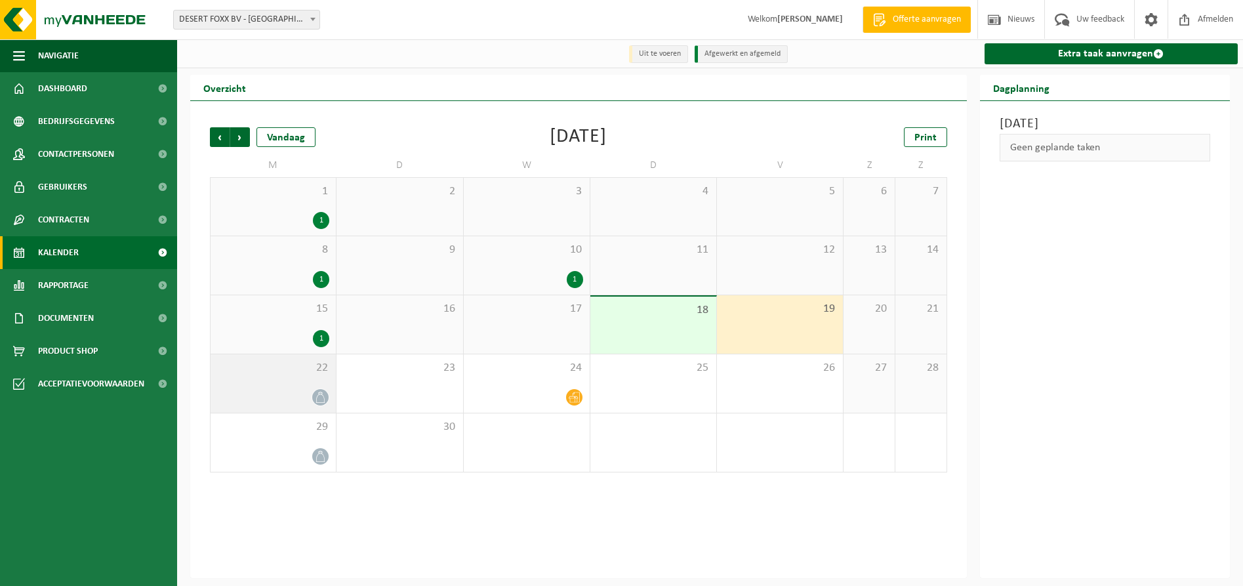
click at [313, 388] on div "22" at bounding box center [272, 383] width 125 height 58
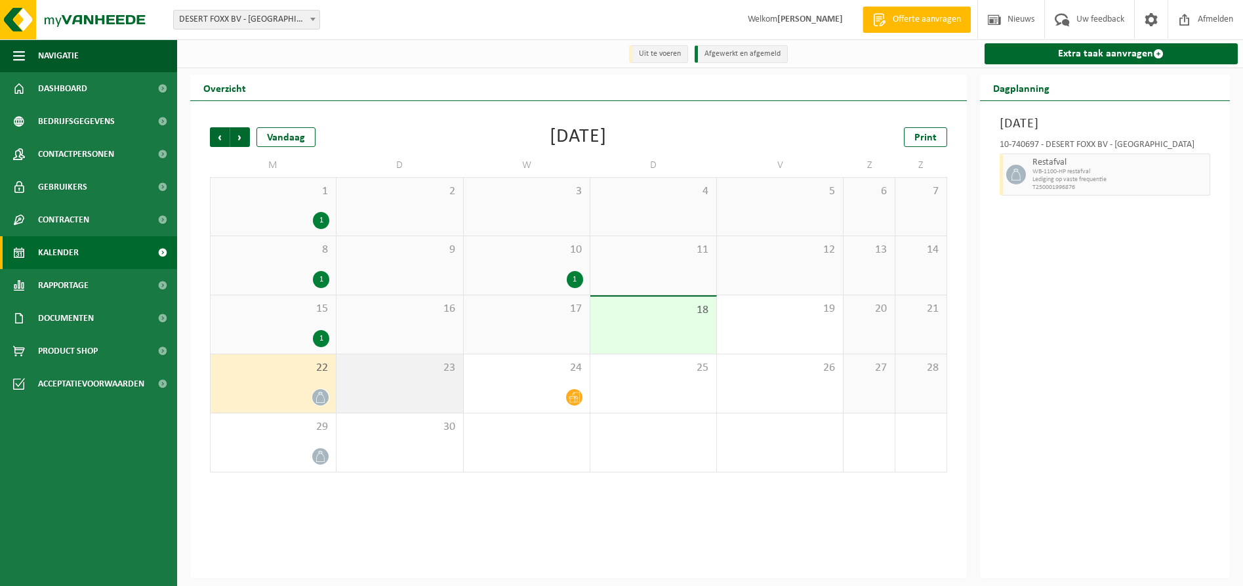
click at [411, 388] on div "23" at bounding box center [399, 383] width 126 height 58
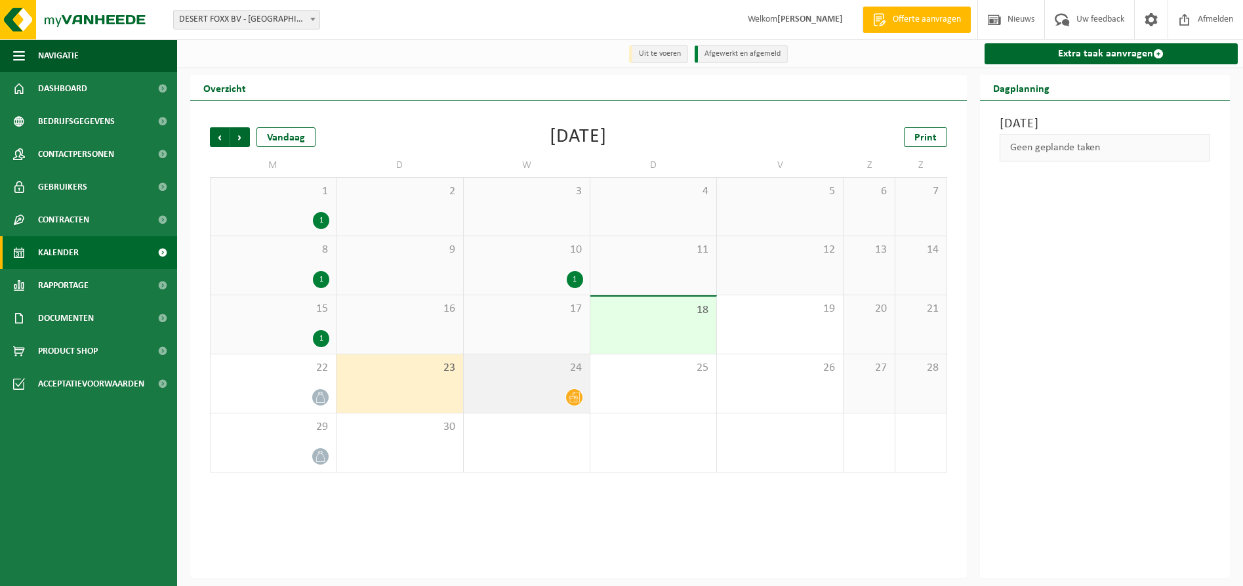
click at [472, 382] on div "24" at bounding box center [527, 383] width 126 height 58
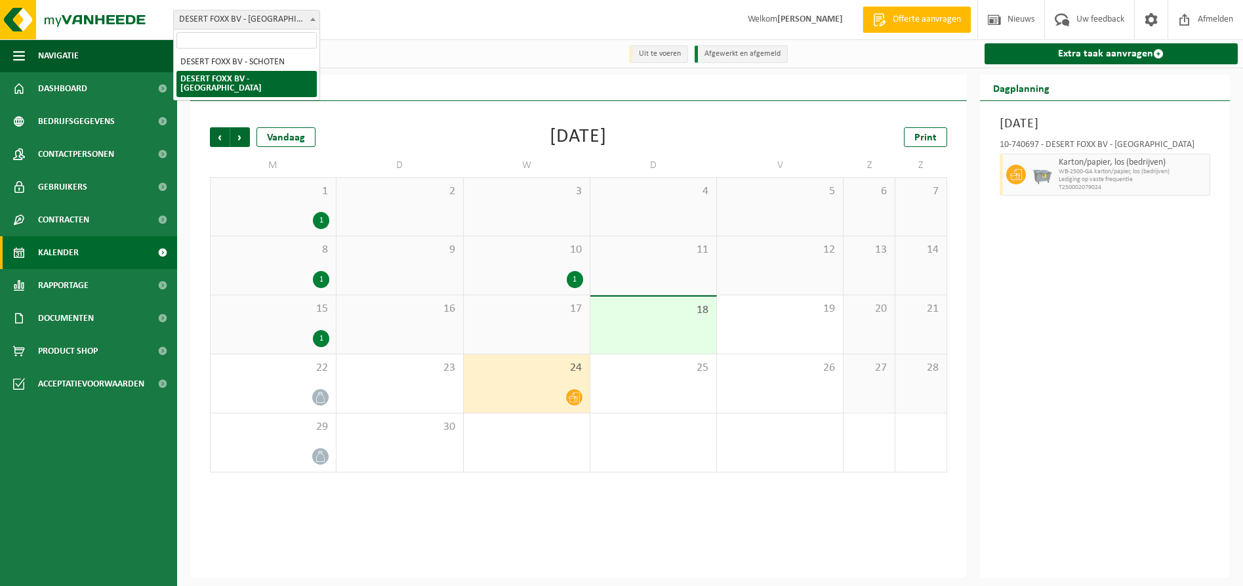
click at [256, 20] on span "DESERT FOXX BV - [GEOGRAPHIC_DATA]" at bounding box center [247, 19] width 146 height 18
select select "9846"
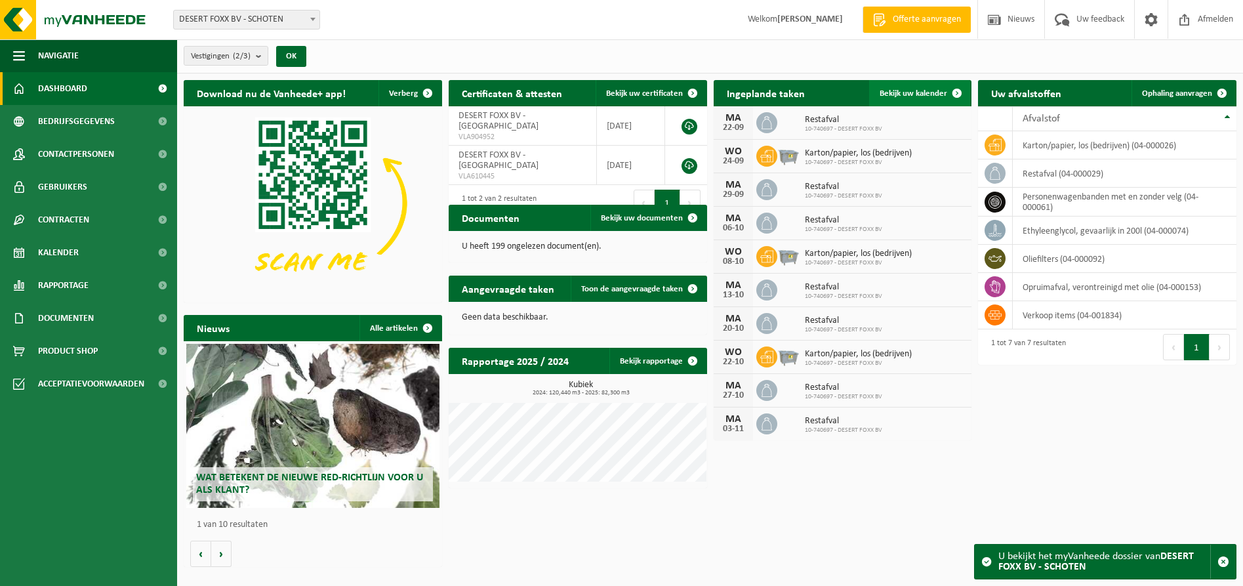
click at [892, 96] on span "Bekijk uw kalender" at bounding box center [913, 93] width 68 height 9
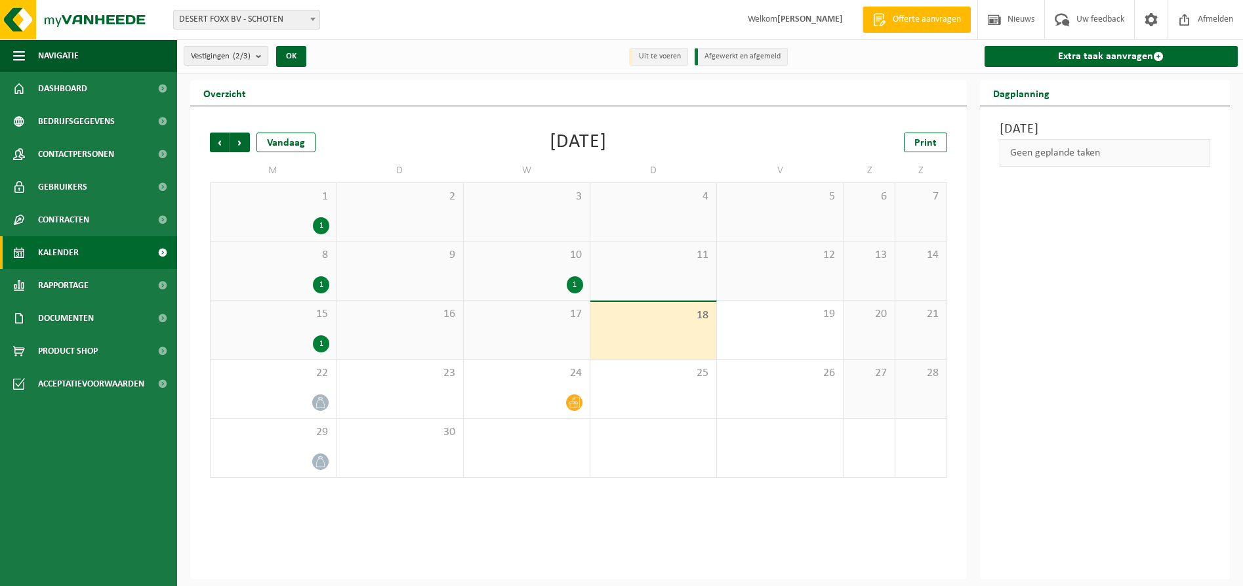
click at [283, 17] on span "DESERT FOXX BV - SCHOTEN" at bounding box center [247, 19] width 146 height 18
select select "9854"
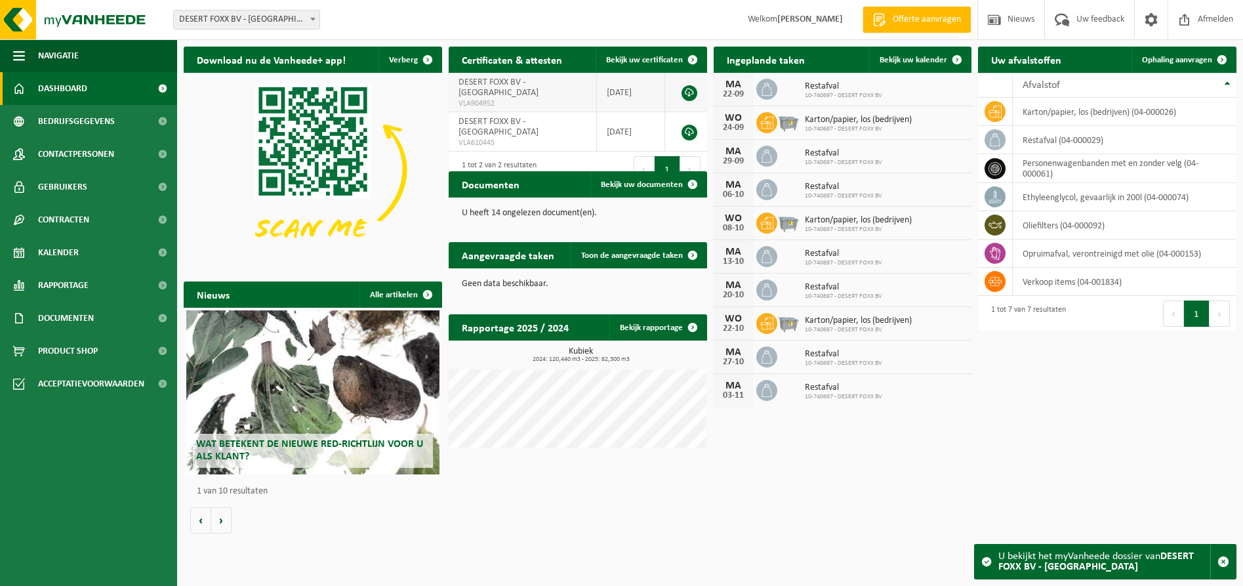
click at [688, 88] on link at bounding box center [689, 93] width 16 height 16
click at [691, 125] on link at bounding box center [689, 133] width 16 height 16
click at [71, 317] on span "Documenten" at bounding box center [66, 318] width 56 height 33
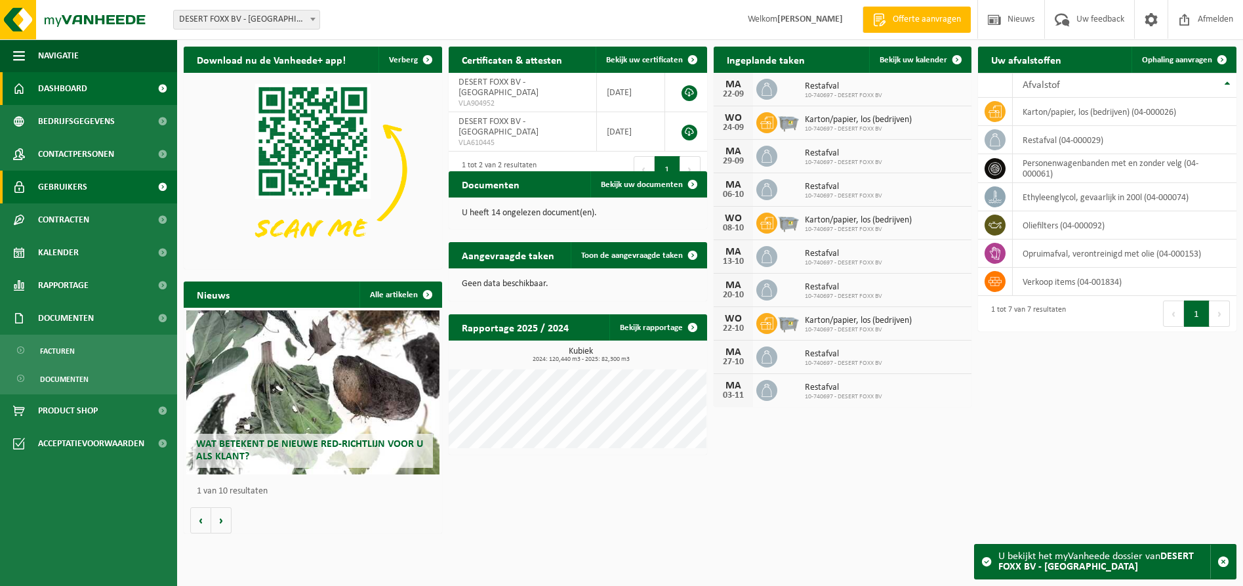
click at [79, 188] on span "Gebruikers" at bounding box center [62, 186] width 49 height 33
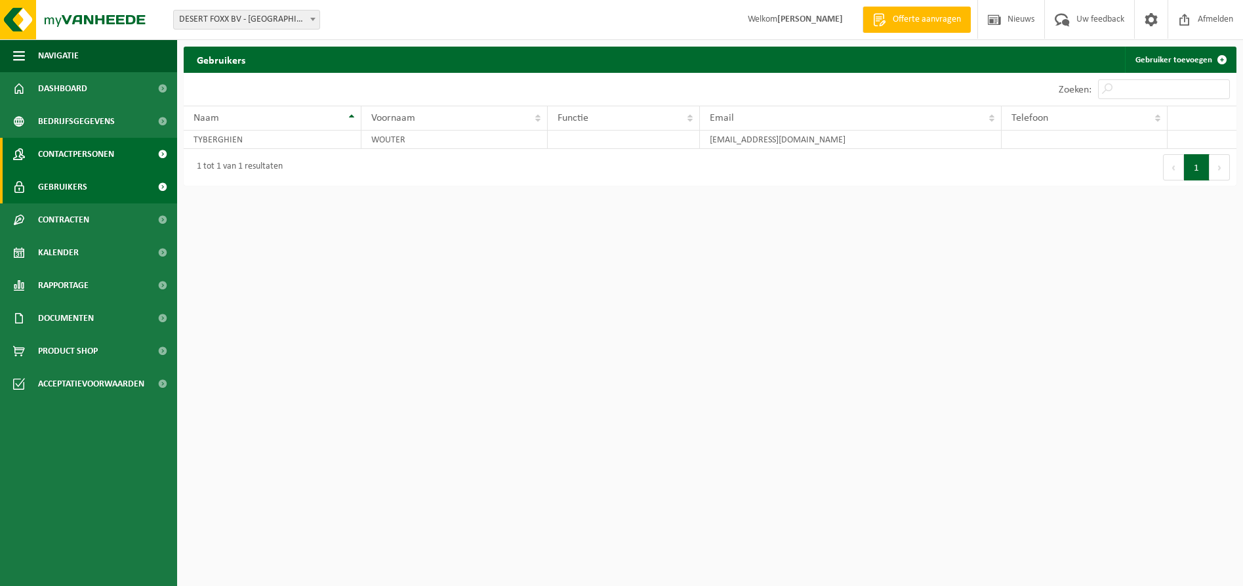
click at [93, 153] on span "Contactpersonen" at bounding box center [76, 154] width 76 height 33
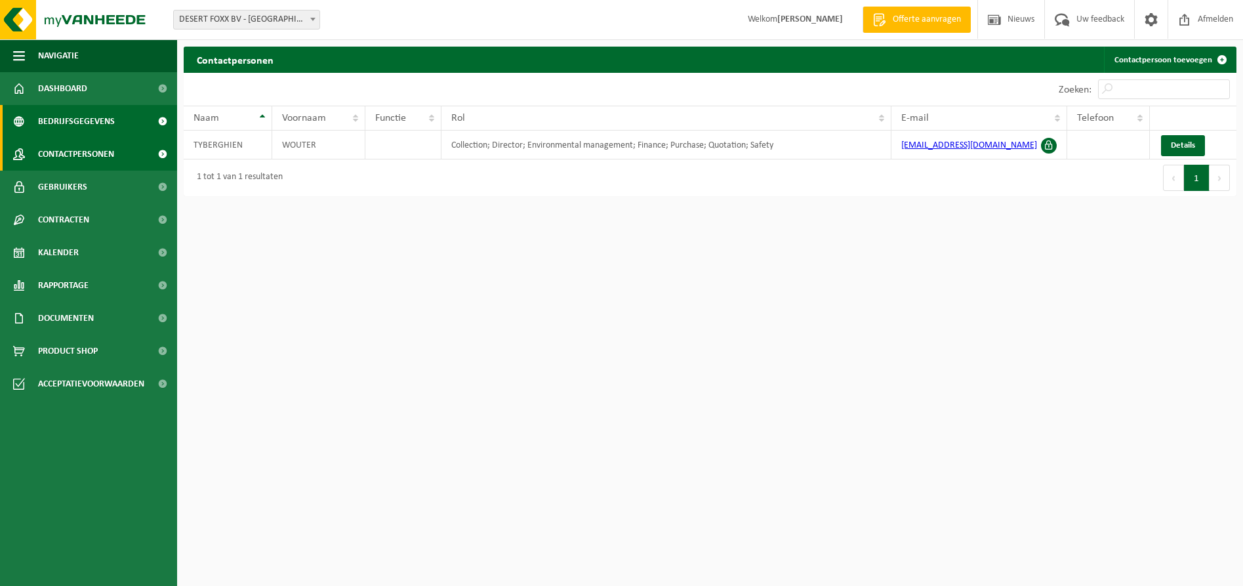
click at [96, 127] on span "Bedrijfsgegevens" at bounding box center [76, 121] width 77 height 33
